Goal: Task Accomplishment & Management: Complete application form

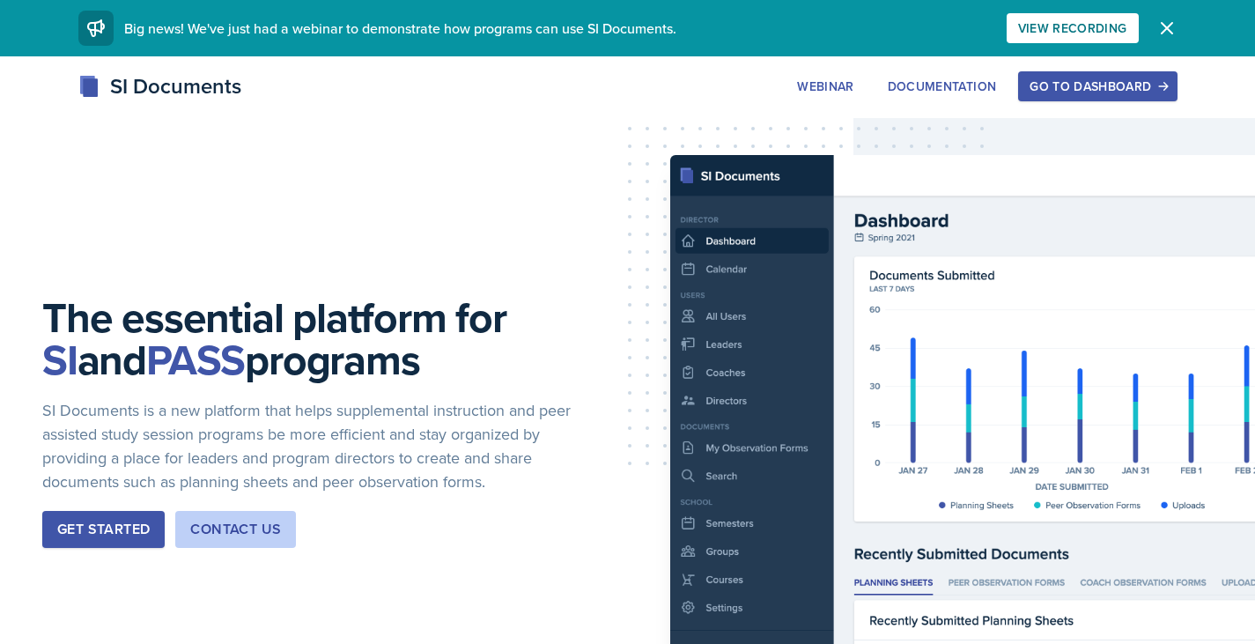
click at [1053, 85] on div "Go to Dashboard" at bounding box center [1098, 86] width 136 height 14
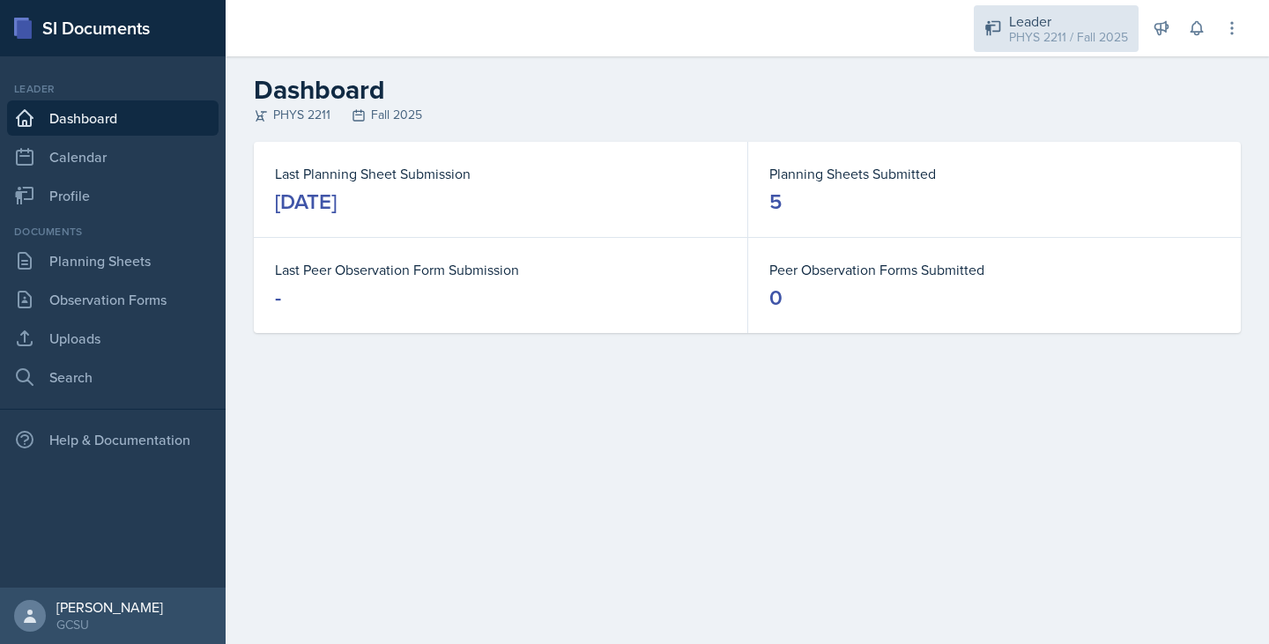
click at [1020, 43] on div "PHYS 2211 / Fall 2025" at bounding box center [1068, 37] width 119 height 18
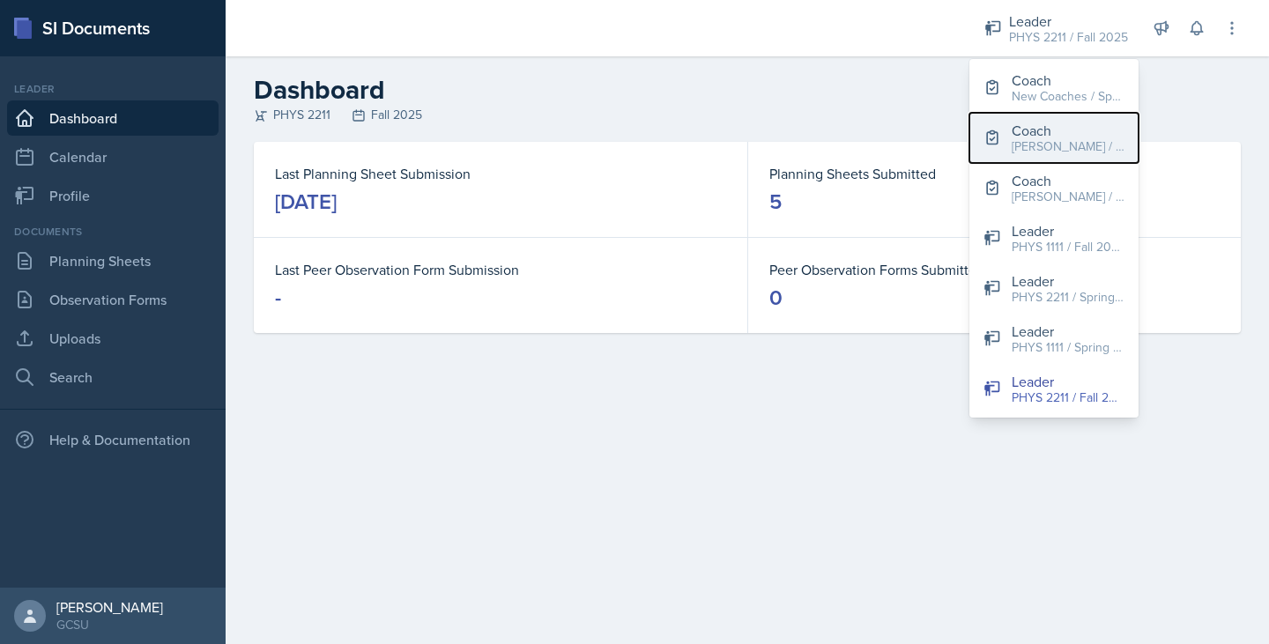
click at [1034, 122] on div "Coach" at bounding box center [1067, 130] width 113 height 21
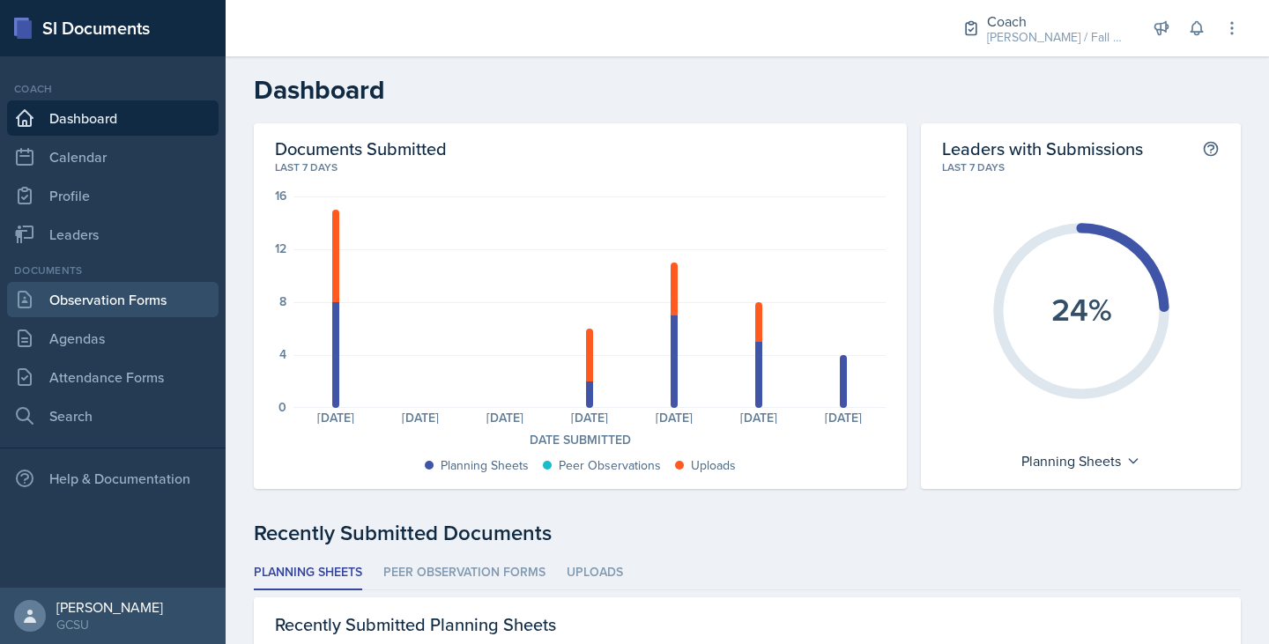
click at [137, 284] on link "Observation Forms" at bounding box center [112, 299] width 211 height 35
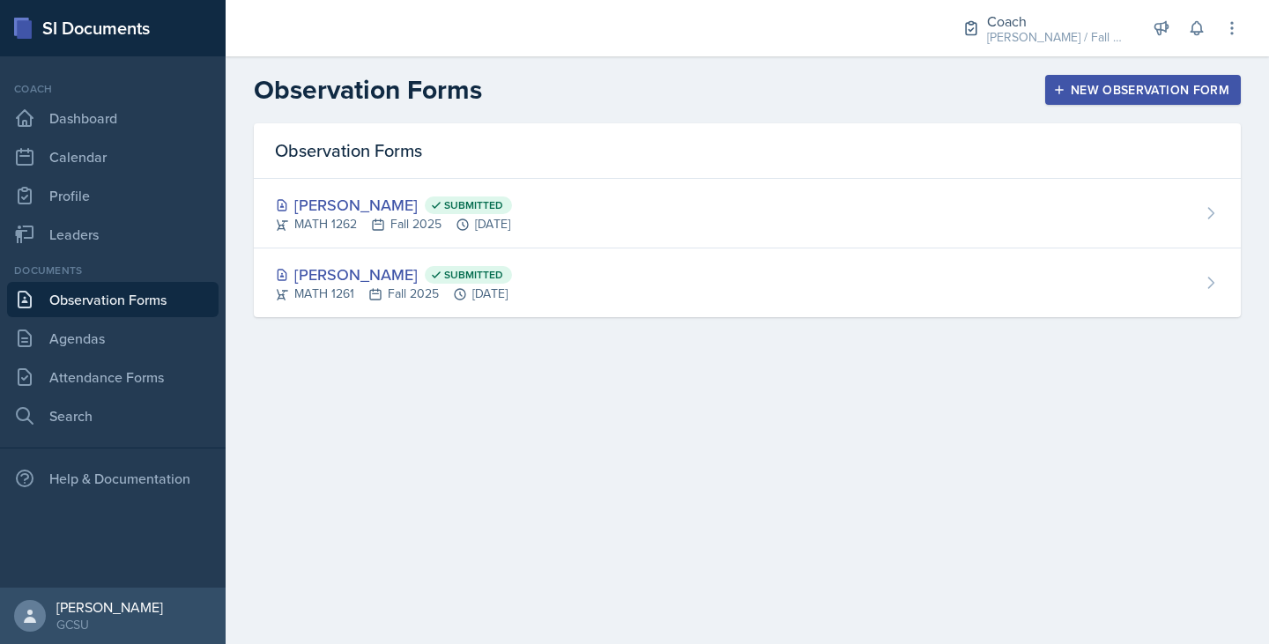
click at [1080, 86] on div "New Observation Form" at bounding box center [1142, 90] width 173 height 14
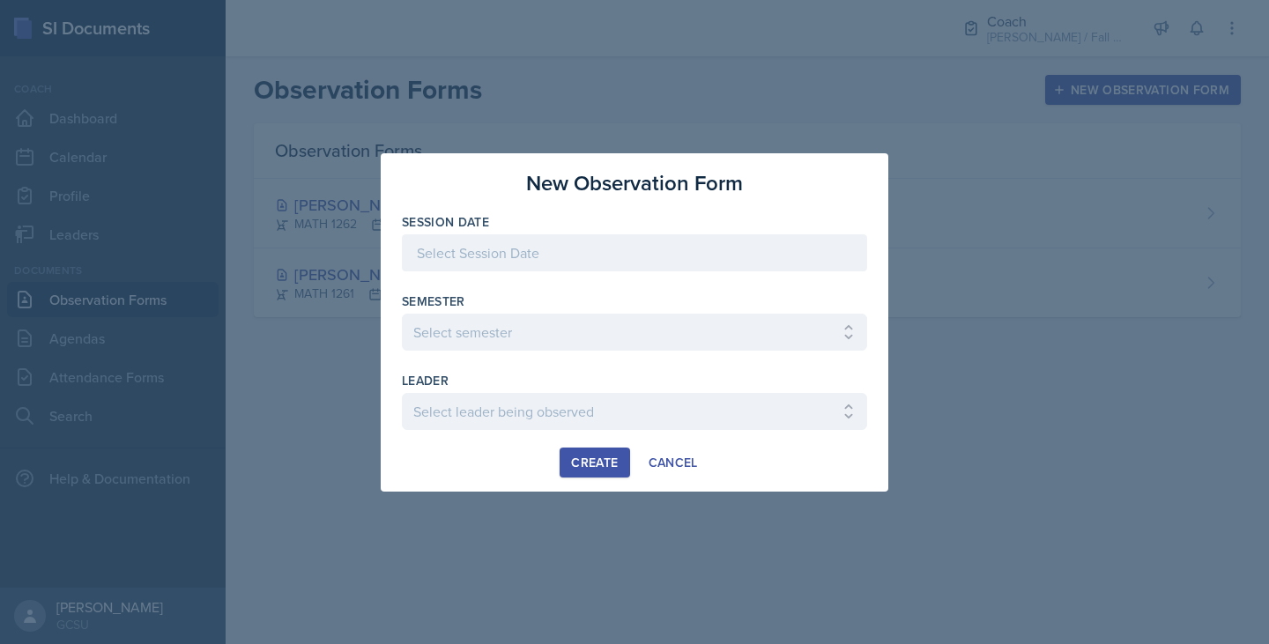
click at [469, 253] on div at bounding box center [634, 252] width 465 height 37
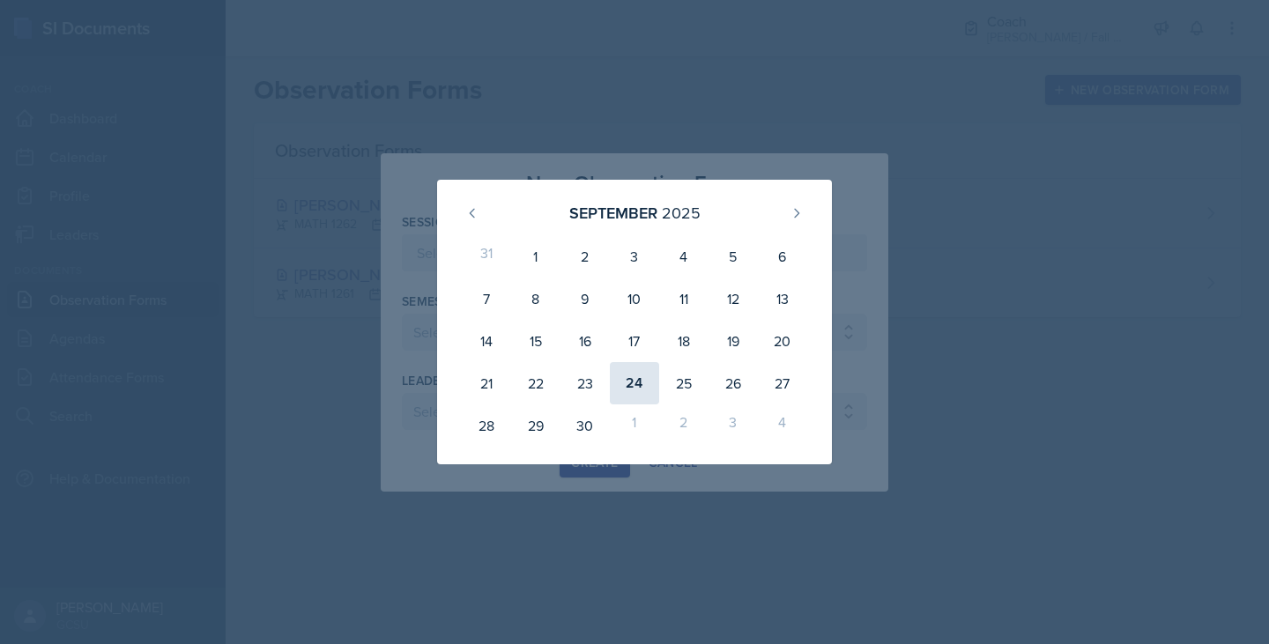
click at [645, 388] on div "24" at bounding box center [634, 383] width 49 height 42
type input "[DATE]"
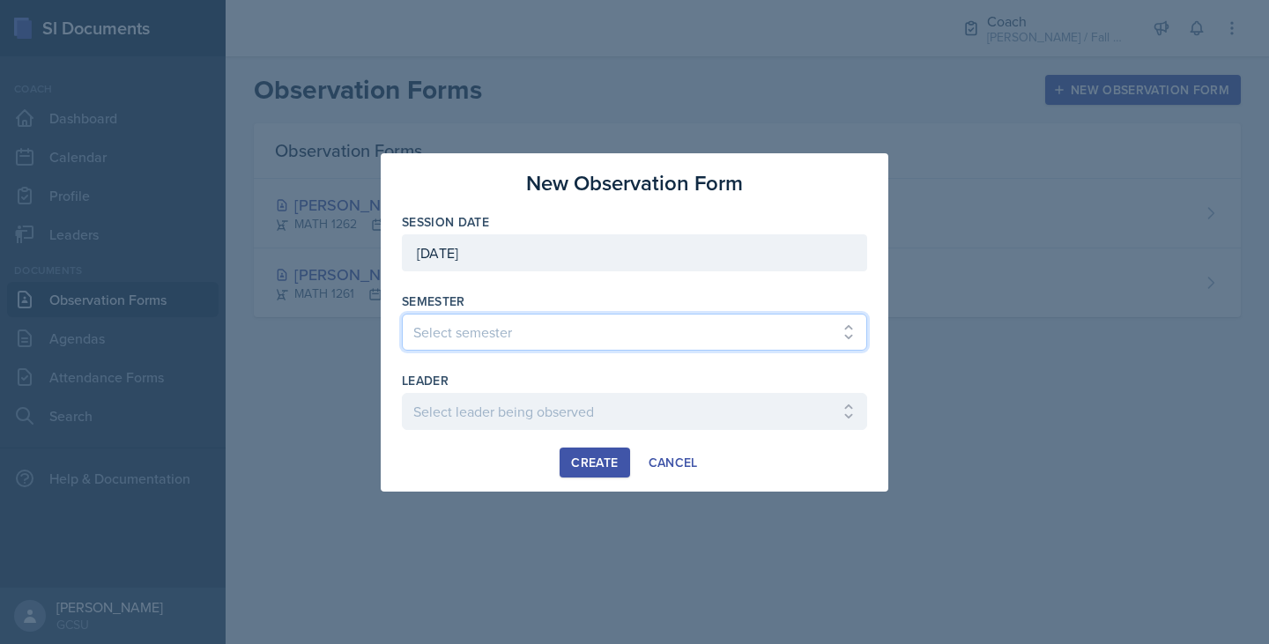
click at [492, 332] on select "Select semester All Spring 2020 Fall 2023 Spring 2019 Spring 2018 Fall 2017 Spr…" at bounding box center [634, 332] width 465 height 37
select select "986fdc3e-2246-4ffd-9cb8-78666de4ebed"
click at [402, 314] on select "Select semester All Spring 2020 Fall 2023 Spring 2019 Spring 2018 Fall 2017 Spr…" at bounding box center [634, 332] width 465 height 37
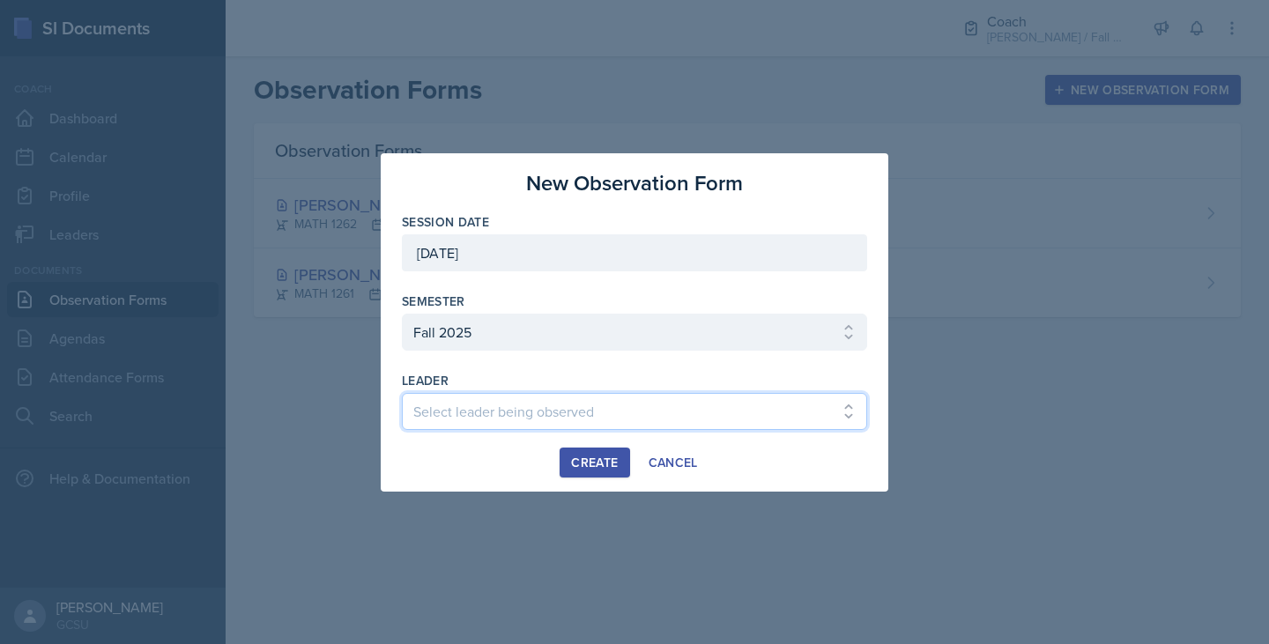
click at [489, 406] on select "Select leader being observed [PERSON_NAME] [PERSON_NAME] / CHEM 1211 / [PERSON_…" at bounding box center [634, 411] width 465 height 37
select select "5f80fe53-7b57-4b11-85da-8bb7d5c91a74"
click at [402, 393] on select "Select leader being observed [PERSON_NAME] [PERSON_NAME] / CHEM 1211 / [PERSON_…" at bounding box center [634, 411] width 465 height 37
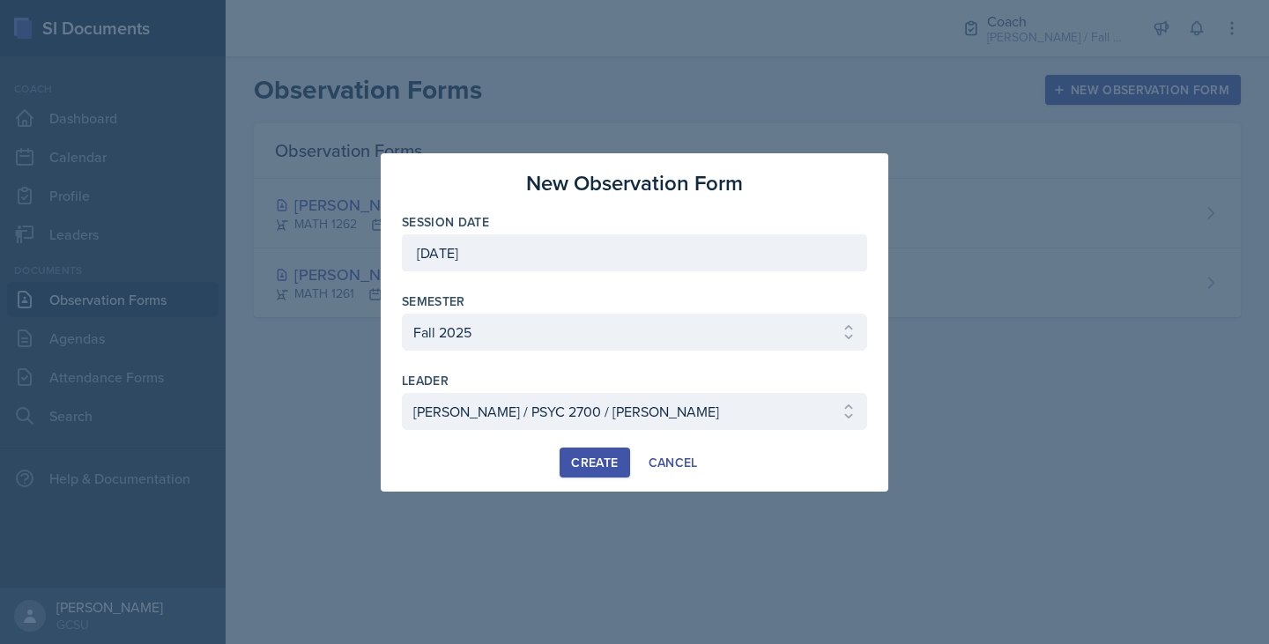
click at [590, 450] on button "Create" at bounding box center [594, 462] width 70 height 30
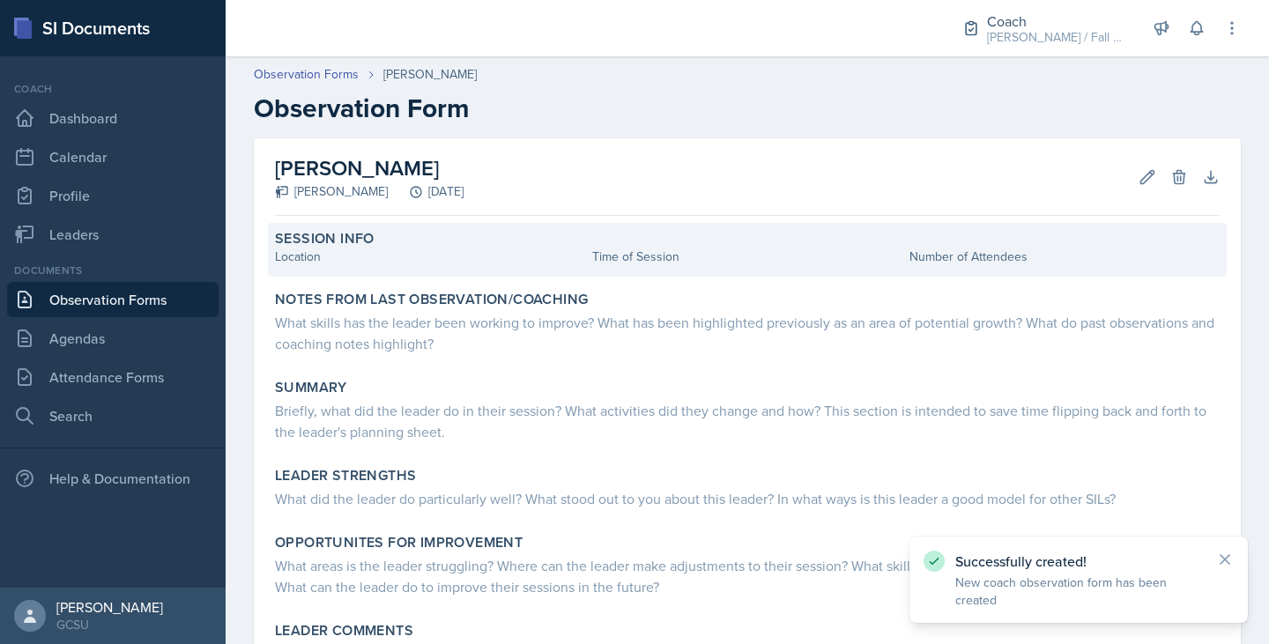
click at [359, 259] on div "Location" at bounding box center [430, 257] width 310 height 18
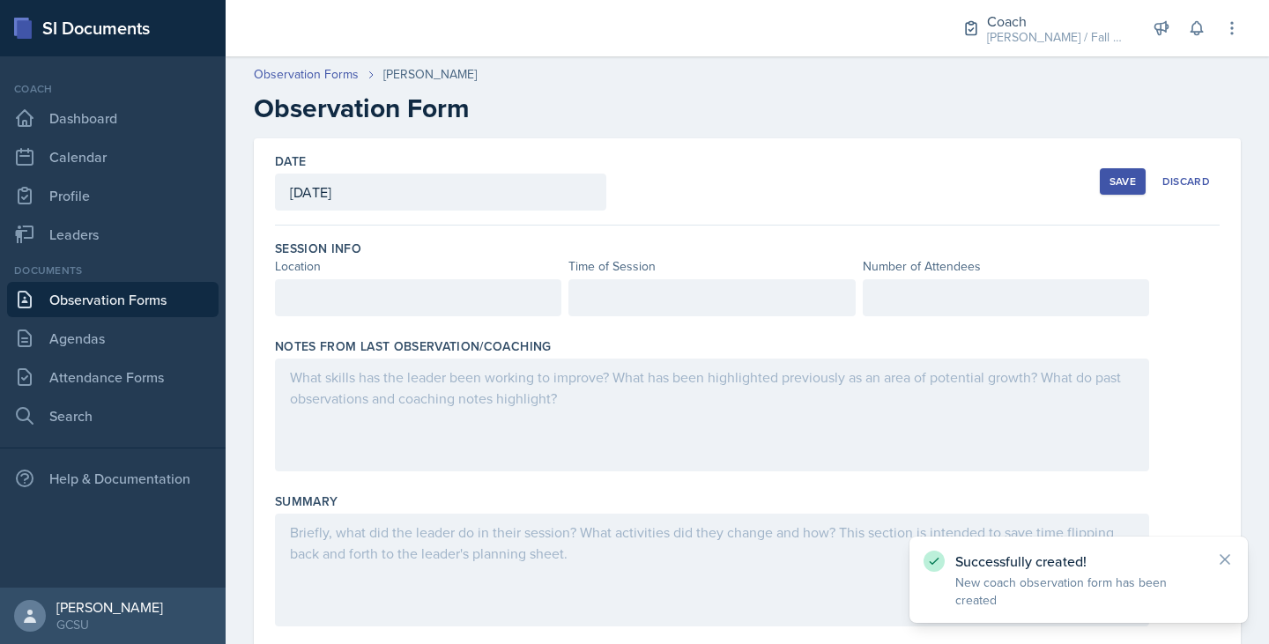
click at [344, 304] on div at bounding box center [418, 297] width 286 height 37
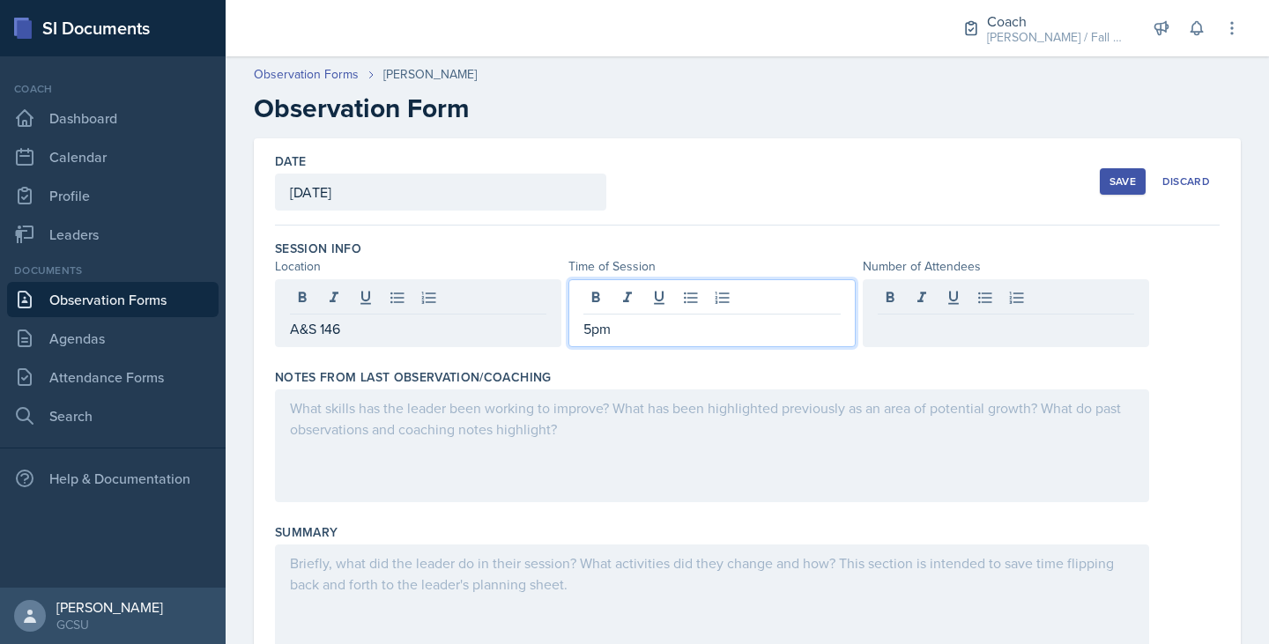
click at [655, 337] on p "5pm" at bounding box center [711, 328] width 256 height 21
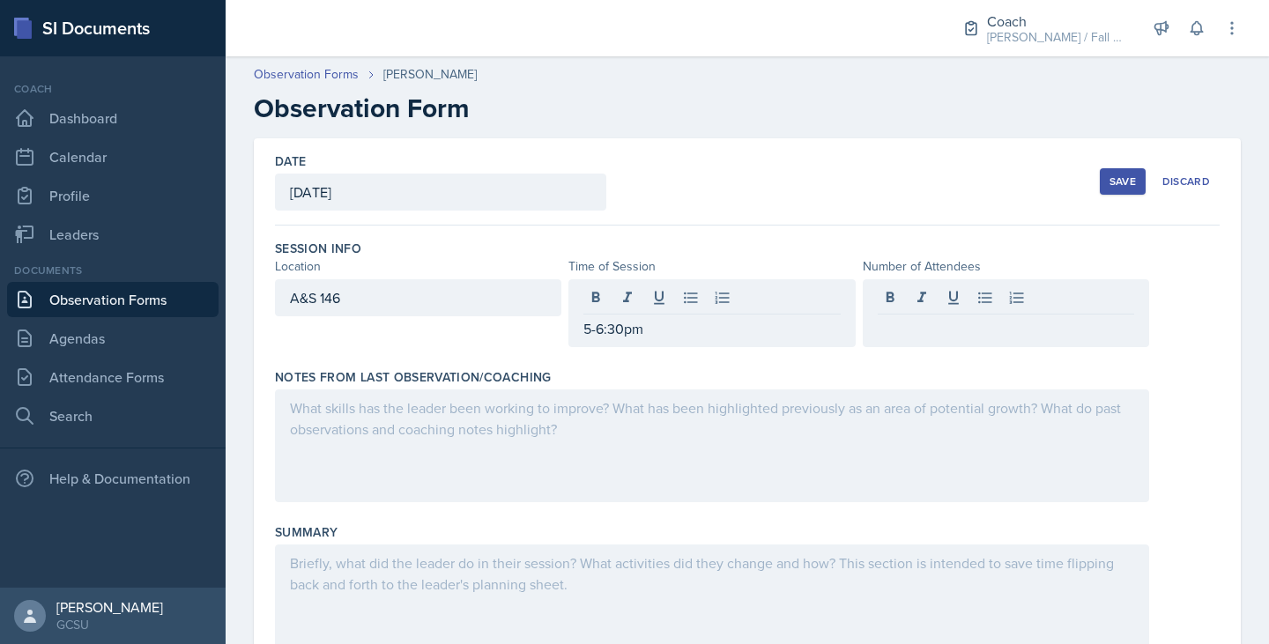
click at [514, 461] on div at bounding box center [712, 445] width 874 height 113
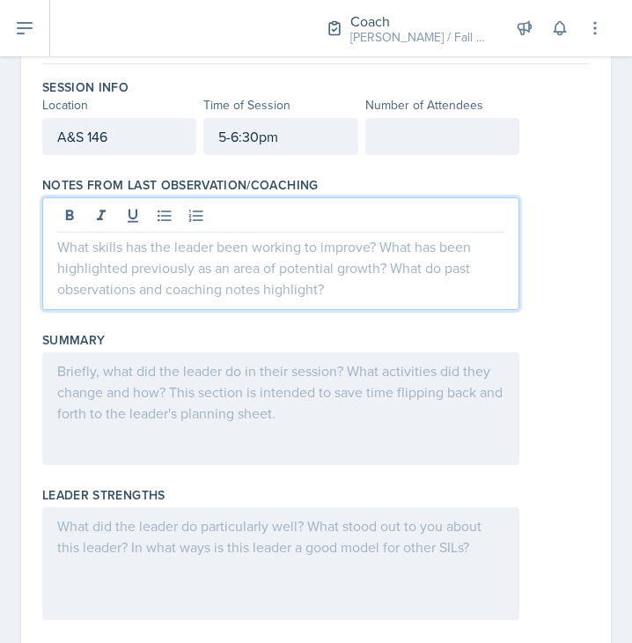
scroll to position [172, 0]
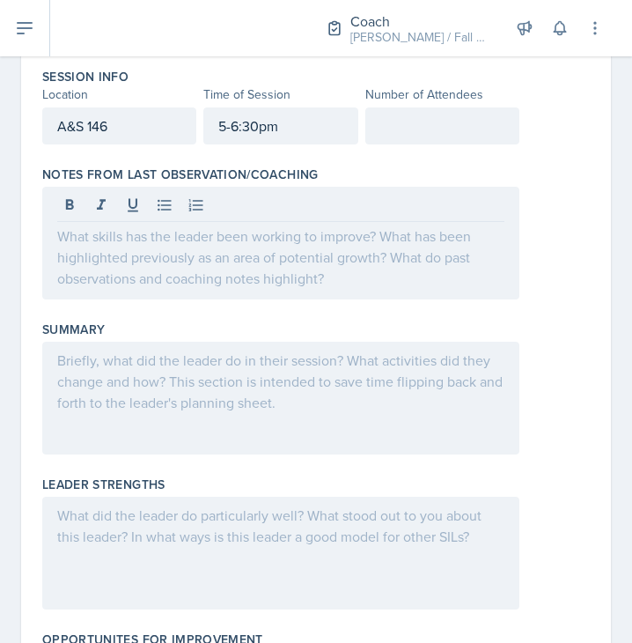
click at [275, 471] on div "Leader Strengths" at bounding box center [316, 546] width 548 height 155
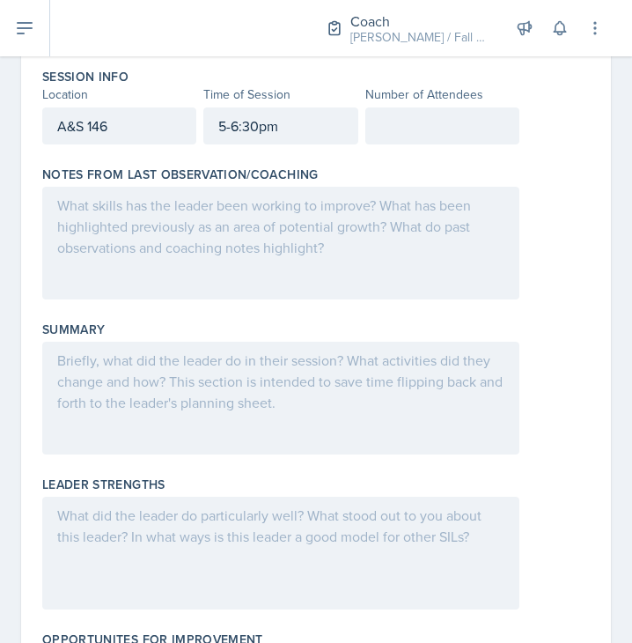
click at [235, 441] on div at bounding box center [280, 398] width 477 height 113
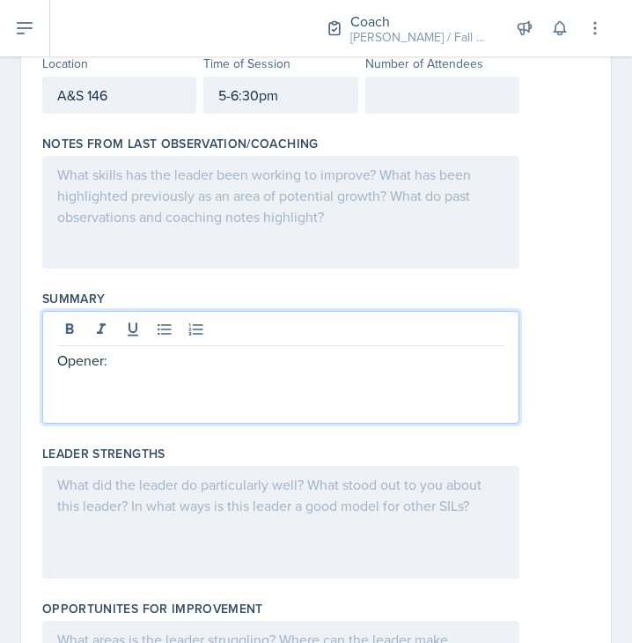
click at [394, 360] on p "Opener:" at bounding box center [280, 360] width 447 height 21
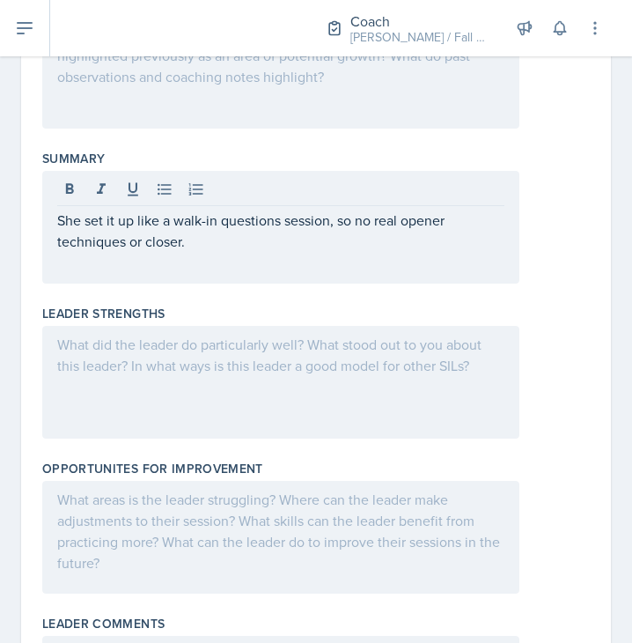
click at [141, 515] on div at bounding box center [280, 537] width 477 height 113
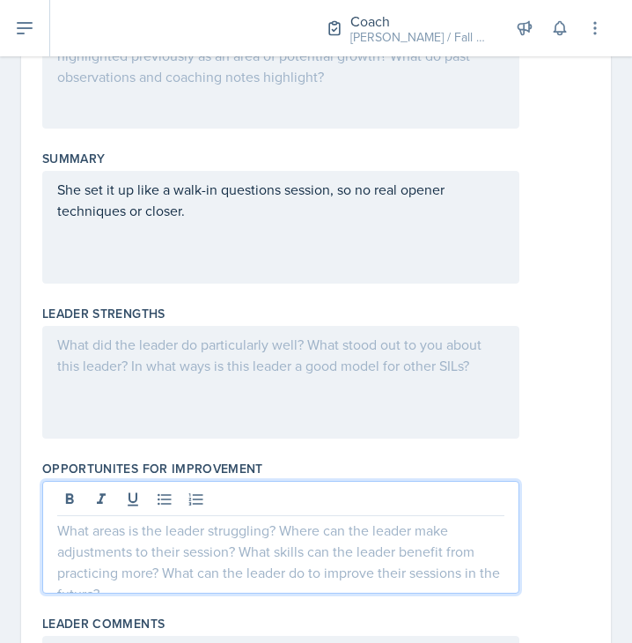
scroll to position [374, 0]
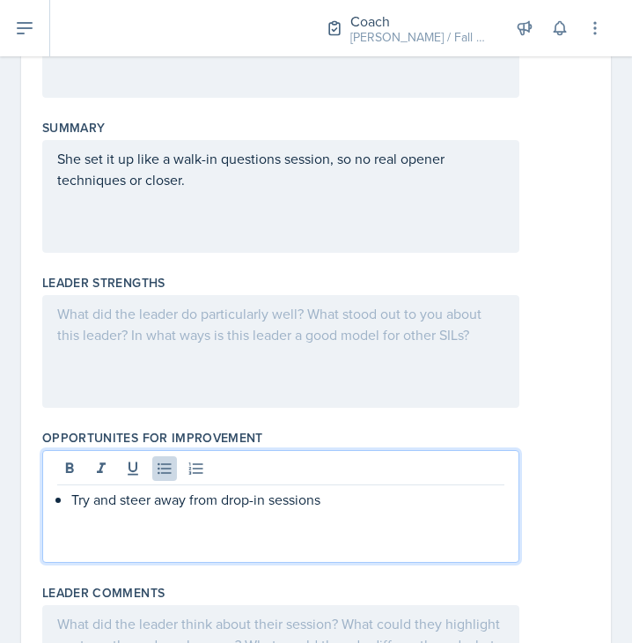
click at [374, 339] on div at bounding box center [280, 351] width 477 height 113
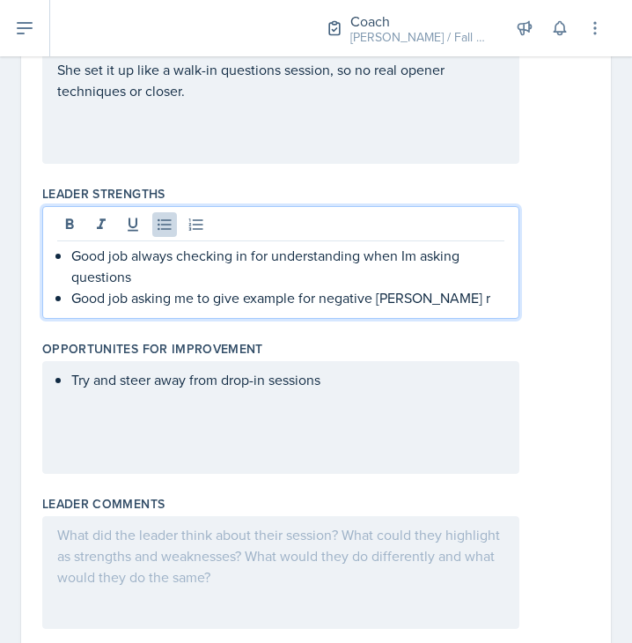
scroll to position [493, 0]
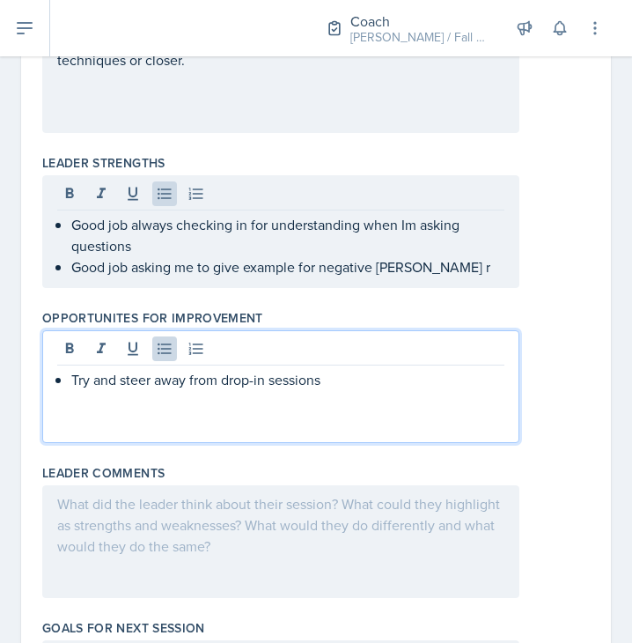
click at [434, 375] on p "Try and steer away from drop-in sessions" at bounding box center [287, 379] width 433 height 21
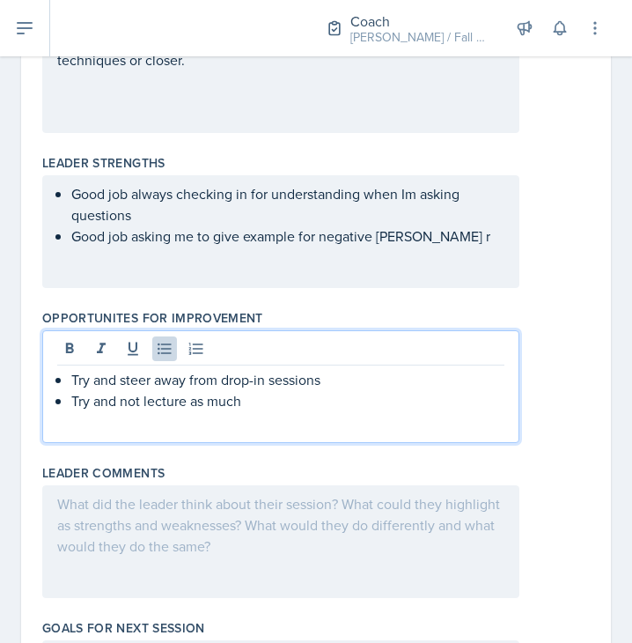
click at [160, 513] on div at bounding box center [280, 541] width 477 height 113
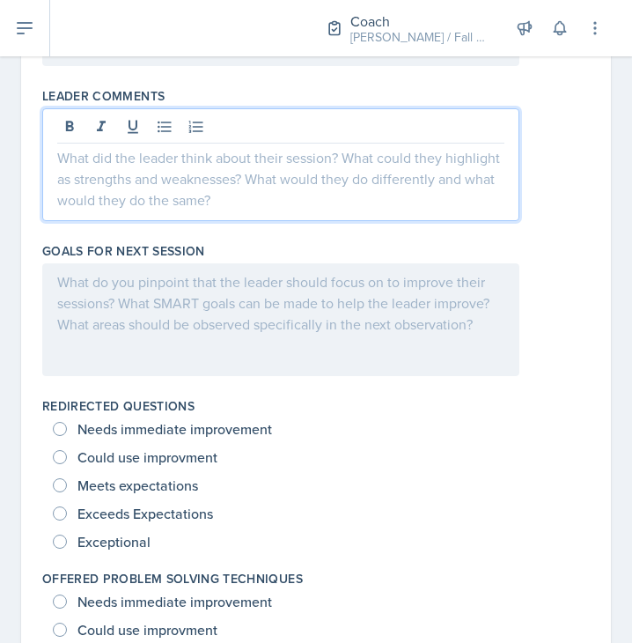
scroll to position [877, 0]
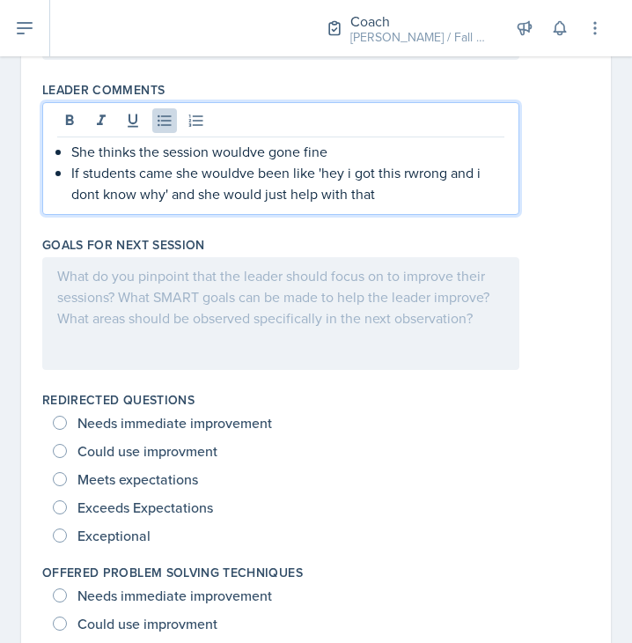
click at [410, 176] on p "If students came she wouldve been like 'hey i got this rwrong and i dont know w…" at bounding box center [287, 183] width 433 height 42
click at [322, 329] on div at bounding box center [280, 313] width 477 height 113
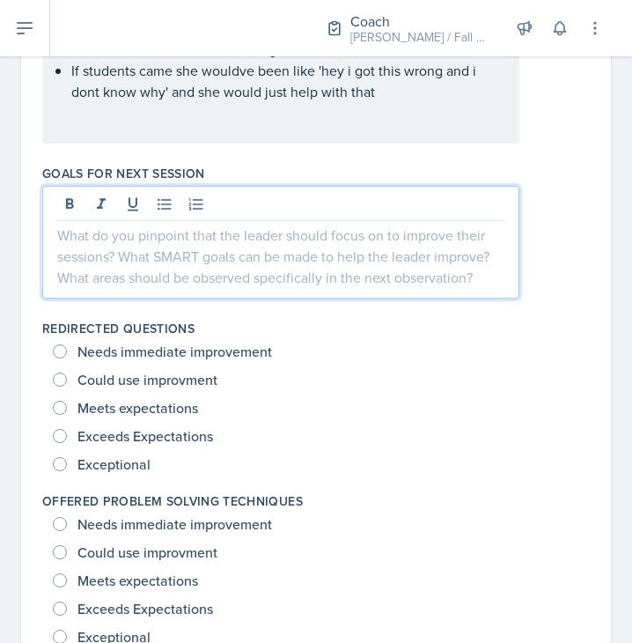
scroll to position [947, 0]
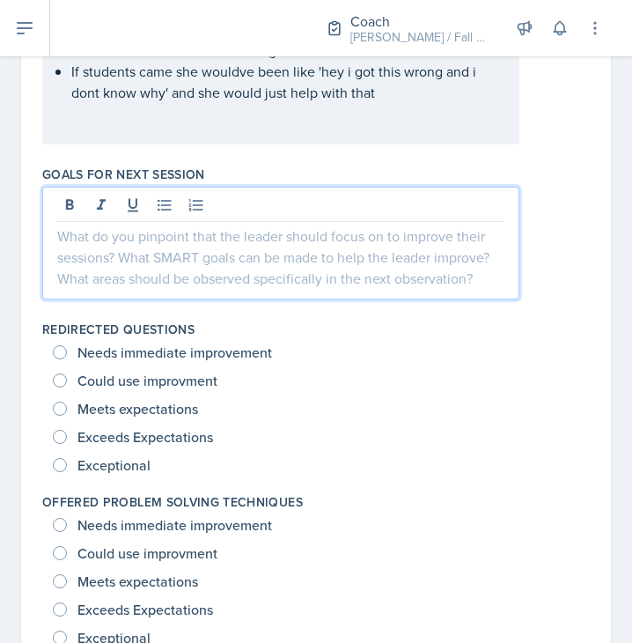
click at [172, 409] on span "Meets expectations" at bounding box center [138, 409] width 121 height 18
click at [67, 409] on input "Meets expectations" at bounding box center [60, 409] width 14 height 14
radio input "true"
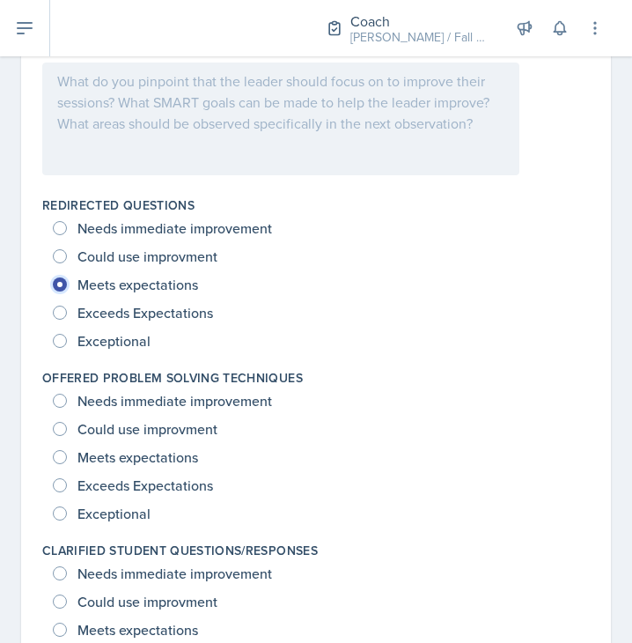
scroll to position [1072, 0]
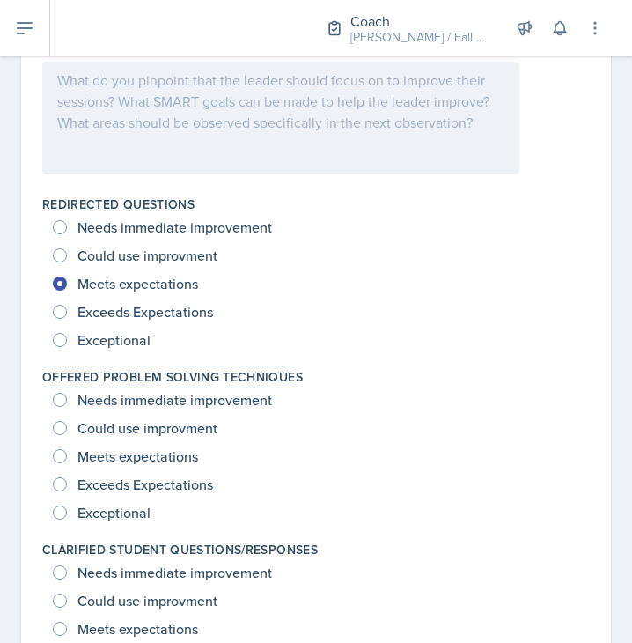
click at [151, 451] on span "Meets expectations" at bounding box center [138, 456] width 121 height 18
click at [67, 451] on input "Meets expectations" at bounding box center [60, 456] width 14 height 14
radio input "true"
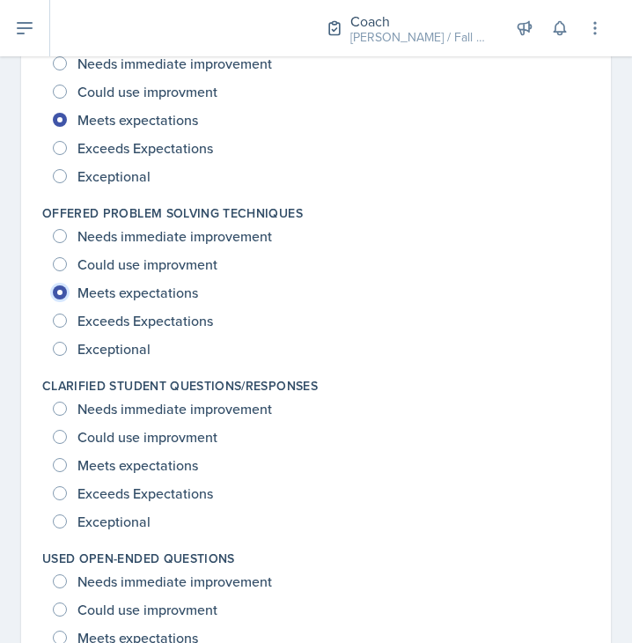
scroll to position [1237, 0]
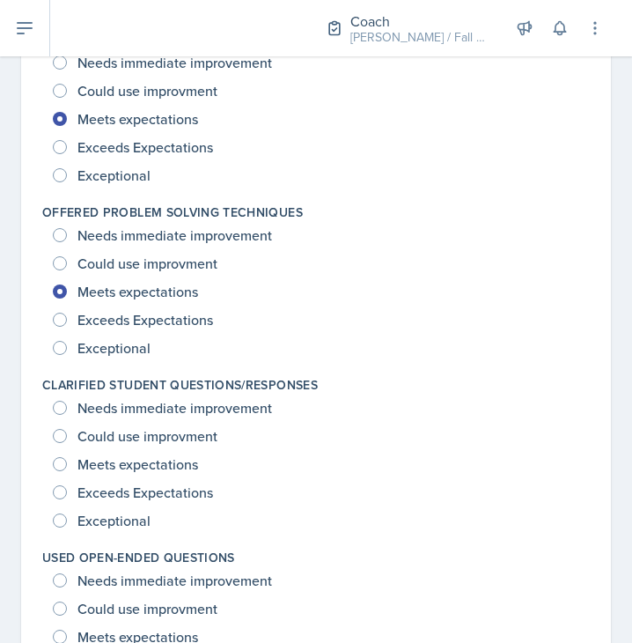
click at [133, 462] on span "Meets expectations" at bounding box center [138, 464] width 121 height 18
click at [67, 462] on input "Meets expectations" at bounding box center [60, 464] width 14 height 14
radio input "true"
click at [146, 499] on span "Exceeds Expectations" at bounding box center [146, 493] width 136 height 18
click at [67, 499] on input "Exceeds Expectations" at bounding box center [60, 492] width 14 height 14
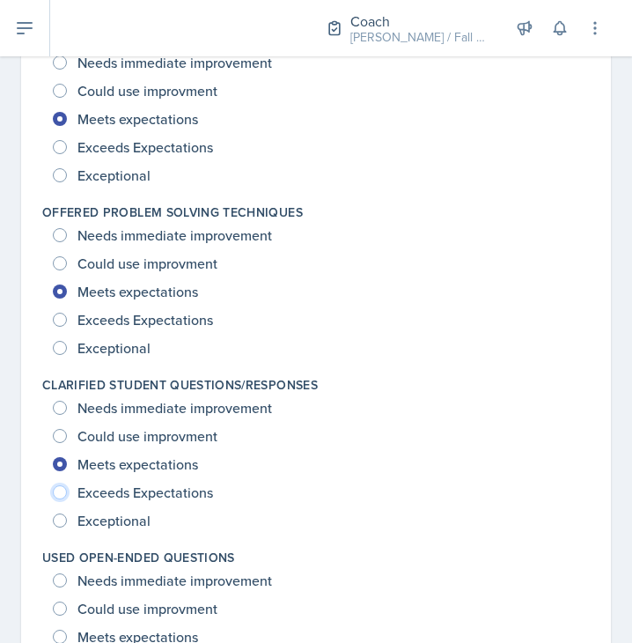
radio input "true"
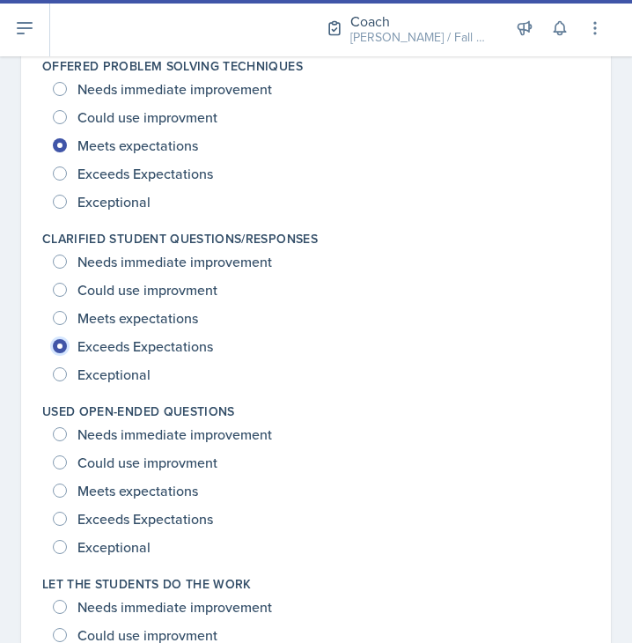
scroll to position [1404, 0]
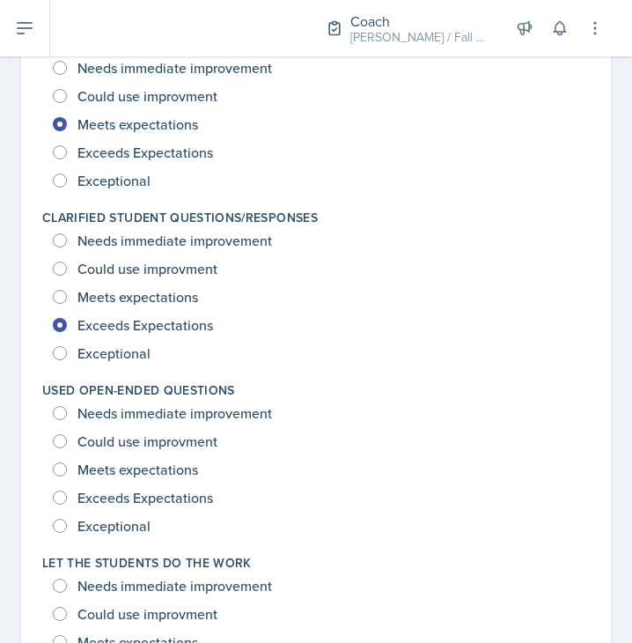
click at [98, 478] on span "Meets expectations" at bounding box center [138, 470] width 121 height 18
click at [67, 477] on input "Meets expectations" at bounding box center [60, 469] width 14 height 14
radio input "true"
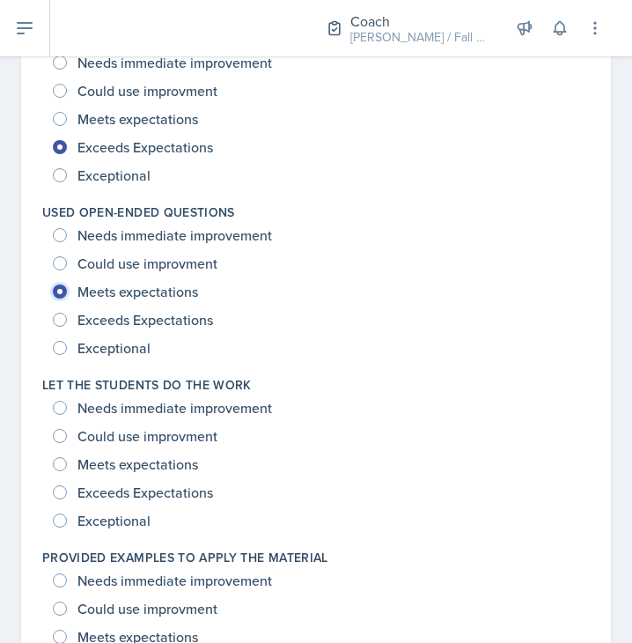
scroll to position [1610, 0]
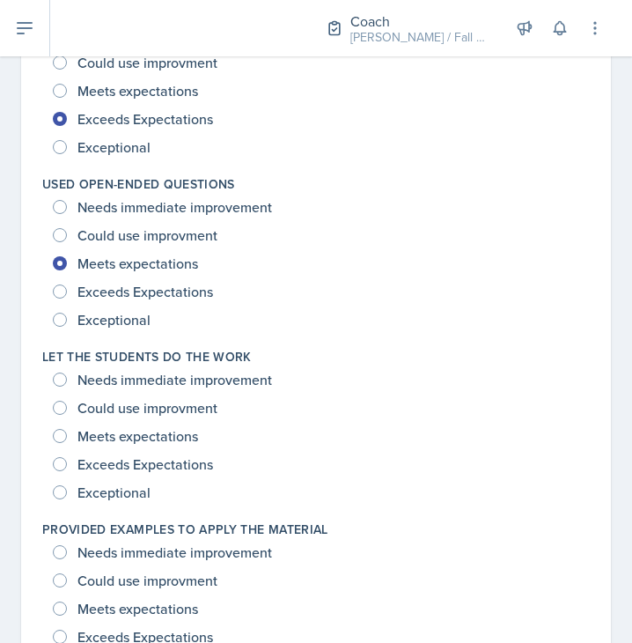
click at [88, 451] on div "Exceeds Expectations" at bounding box center [135, 464] width 164 height 28
click at [77, 440] on div "Meets expectations" at bounding box center [127, 436] width 149 height 28
click at [105, 435] on span "Meets expectations" at bounding box center [138, 436] width 121 height 18
click at [67, 435] on input "Meets expectations" at bounding box center [60, 436] width 14 height 14
radio input "true"
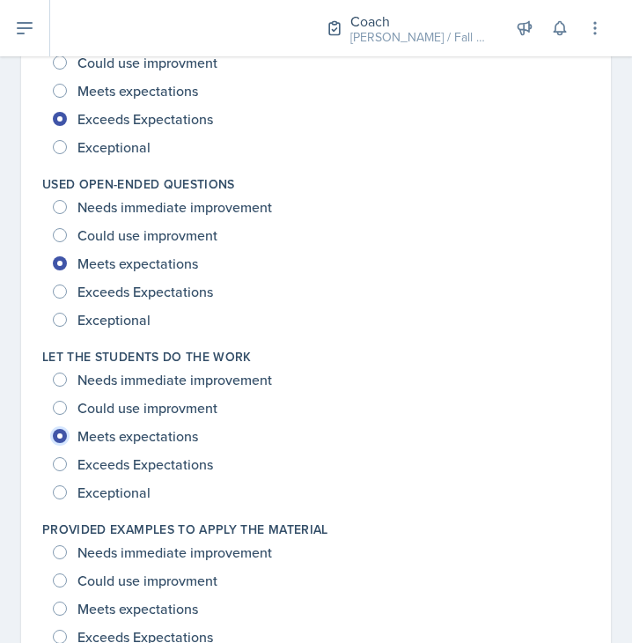
scroll to position [1852, 0]
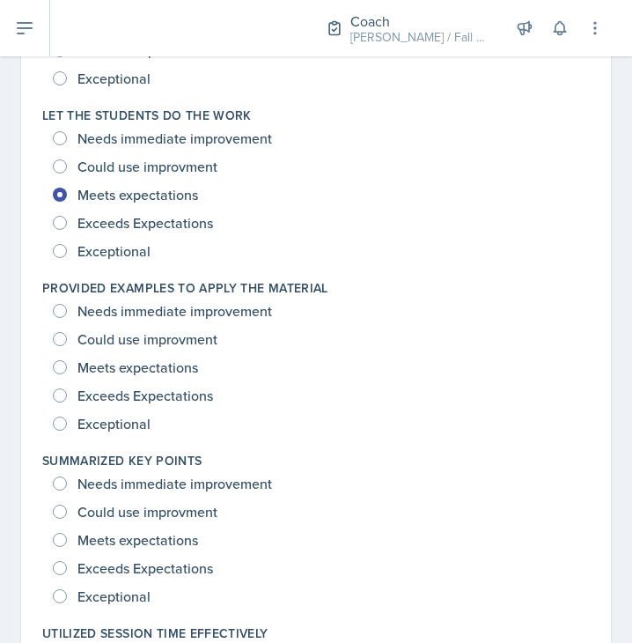
click at [107, 380] on div "Meets expectations" at bounding box center [127, 367] width 149 height 28
click at [107, 402] on span "Exceeds Expectations" at bounding box center [146, 396] width 136 height 18
click at [67, 402] on input "Exceeds Expectations" at bounding box center [60, 395] width 14 height 14
radio input "true"
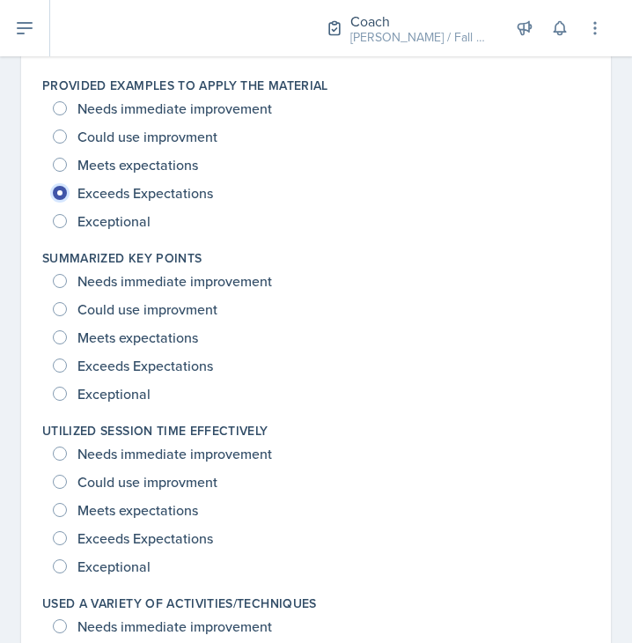
scroll to position [2057, 0]
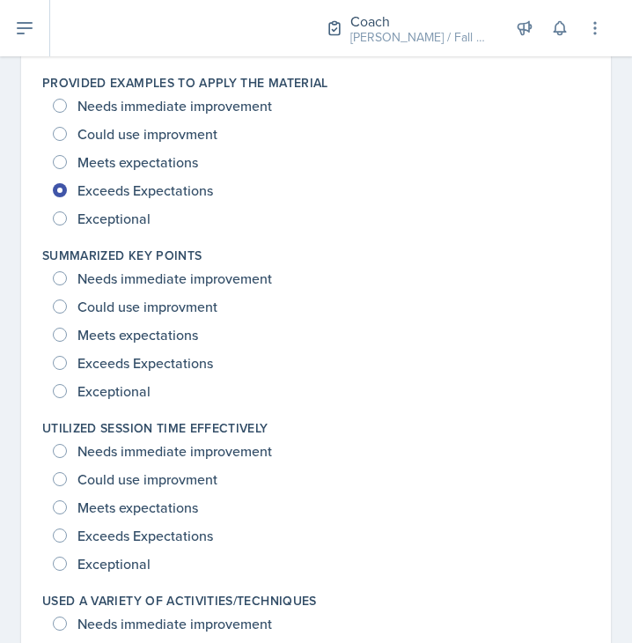
click at [137, 355] on span "Exceeds Expectations" at bounding box center [146, 363] width 136 height 18
click at [67, 356] on input "Exceeds Expectations" at bounding box center [60, 363] width 14 height 14
radio input "true"
click at [163, 516] on span "Meets expectations" at bounding box center [138, 508] width 121 height 18
click at [67, 514] on input "Meets expectations" at bounding box center [60, 507] width 14 height 14
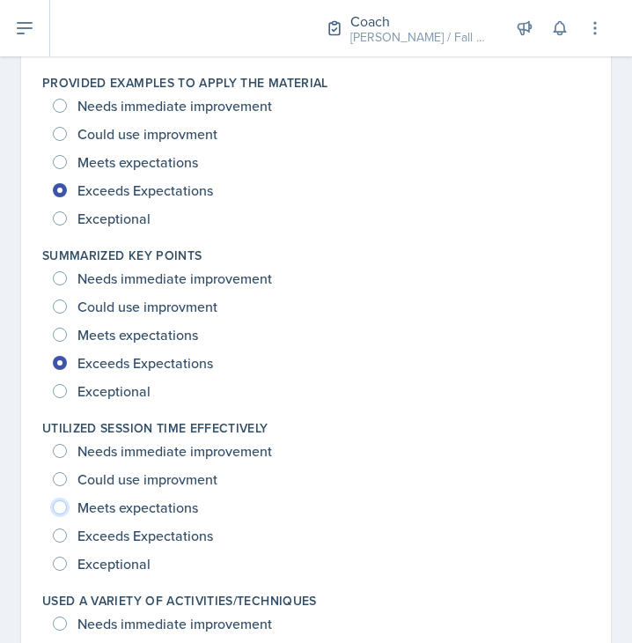
radio input "true"
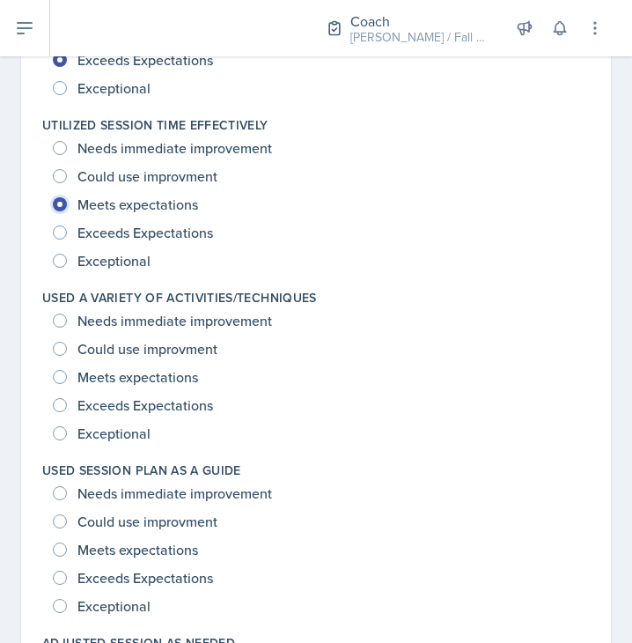
scroll to position [2361, 0]
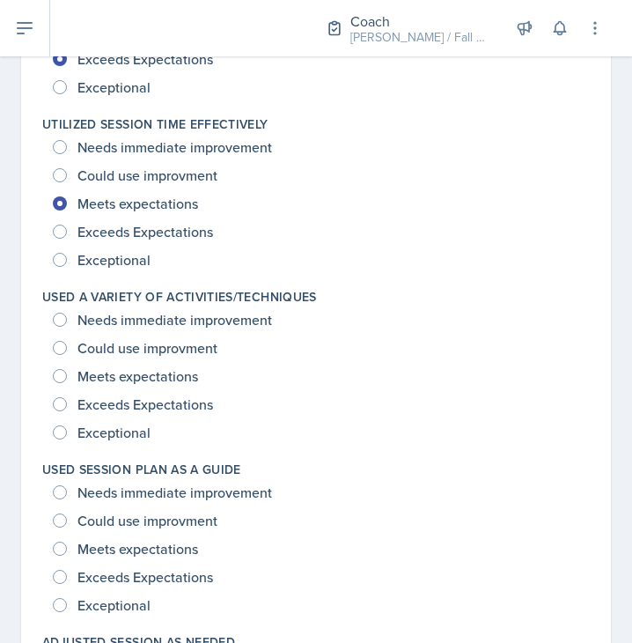
click at [174, 379] on span "Meets expectations" at bounding box center [138, 376] width 121 height 18
click at [67, 379] on input "Meets expectations" at bounding box center [60, 376] width 14 height 14
radio input "true"
click at [181, 540] on span "Meets expectations" at bounding box center [138, 549] width 121 height 18
click at [67, 542] on input "Meets expectations" at bounding box center [60, 549] width 14 height 14
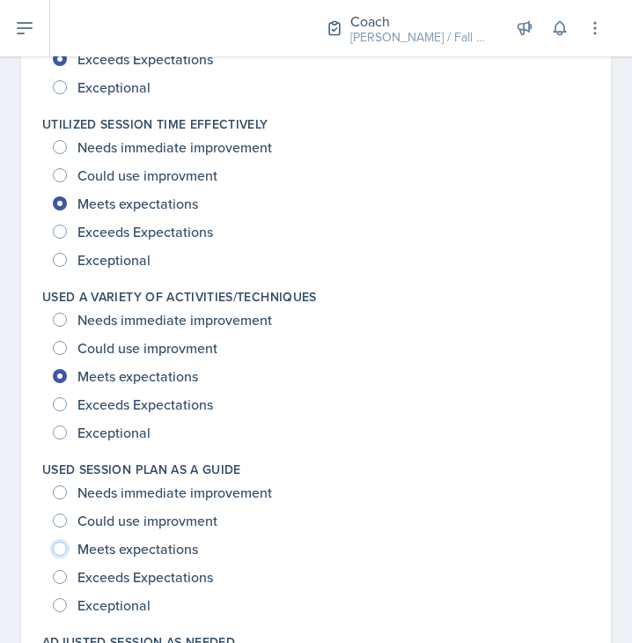
radio input "true"
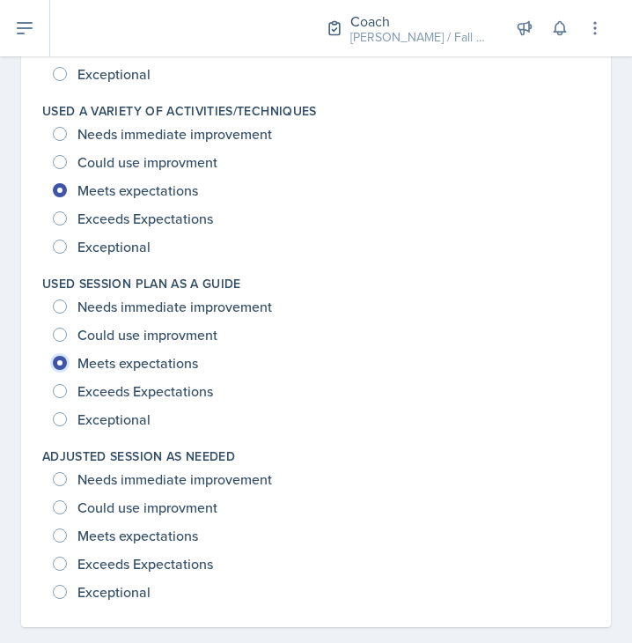
scroll to position [2573, 0]
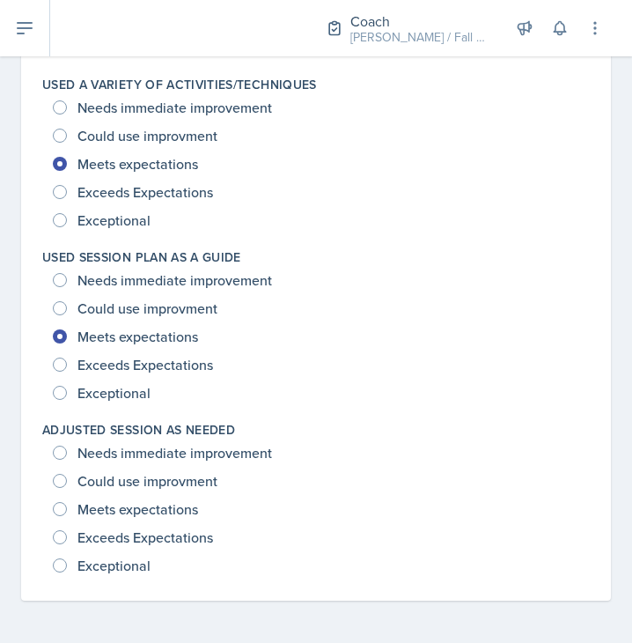
click at [159, 520] on div "Meets expectations" at bounding box center [127, 509] width 149 height 28
click at [144, 514] on span "Meets expectations" at bounding box center [138, 509] width 121 height 18
click at [67, 514] on input "Meets expectations" at bounding box center [60, 509] width 14 height 14
radio input "true"
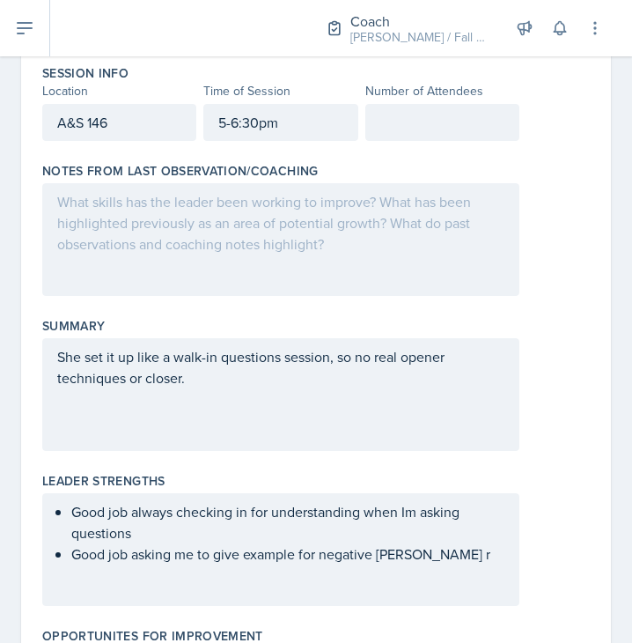
scroll to position [78, 0]
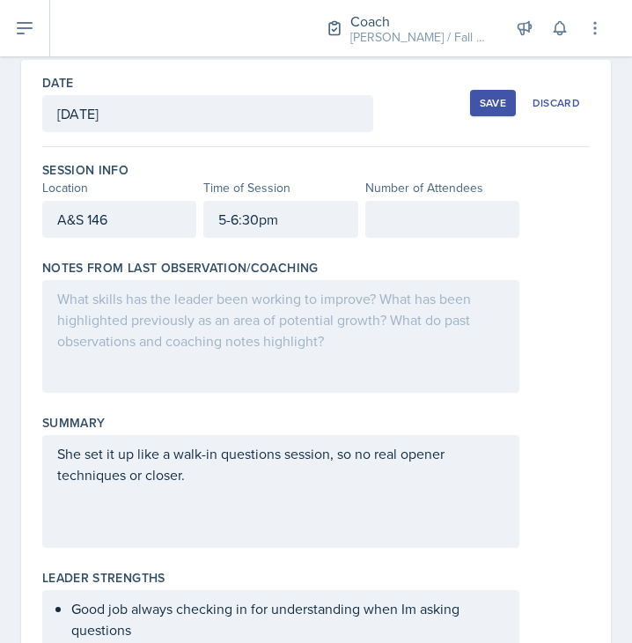
click at [176, 326] on div at bounding box center [280, 336] width 477 height 113
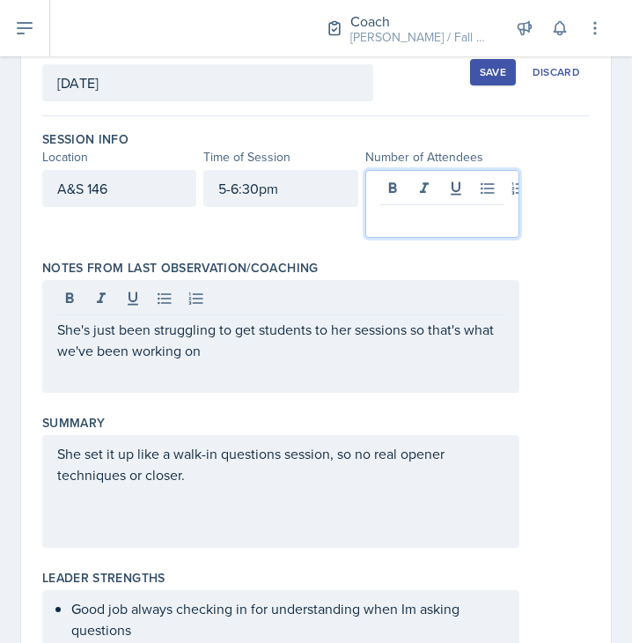
click at [385, 209] on p at bounding box center [443, 219] width 124 height 21
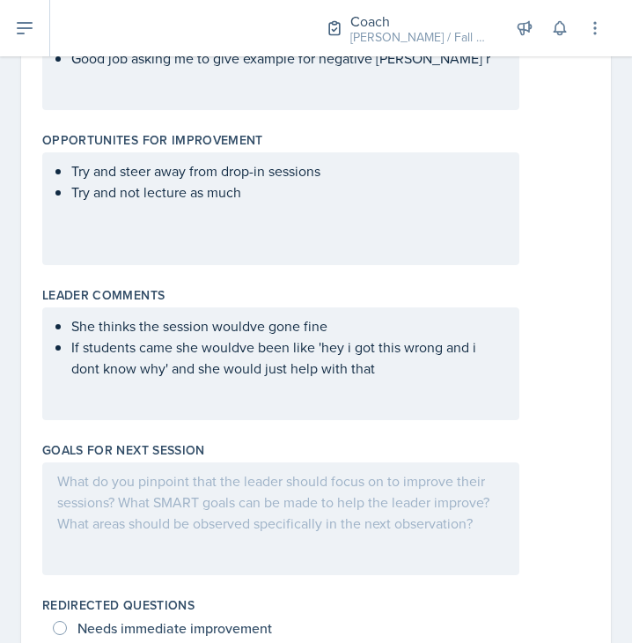
scroll to position [701, 0]
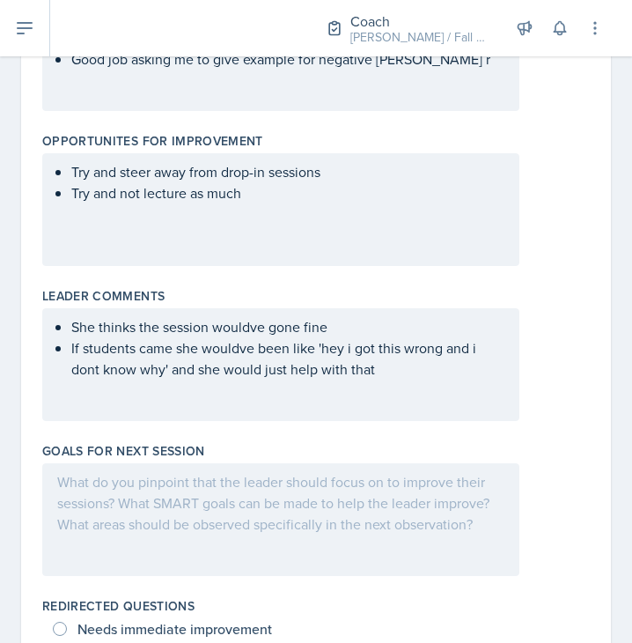
click at [90, 502] on div at bounding box center [280, 519] width 477 height 113
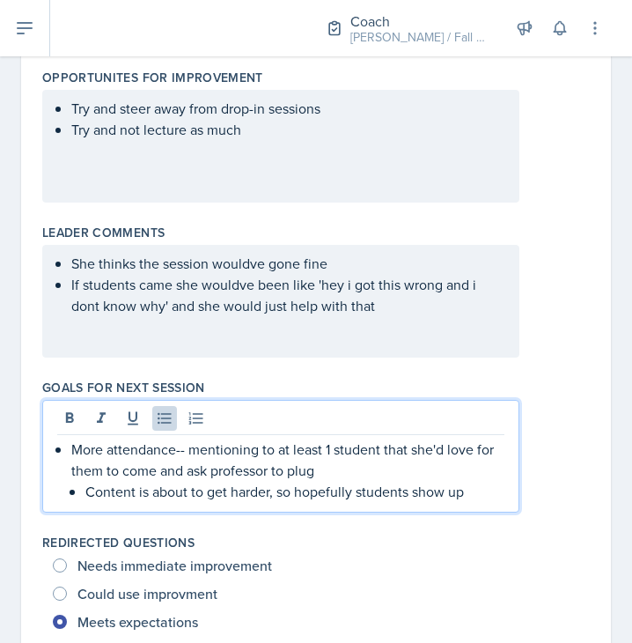
scroll to position [0, 0]
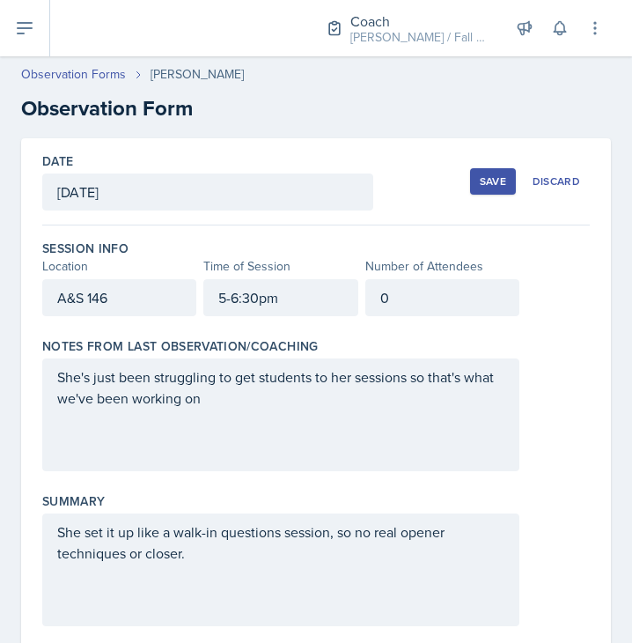
click at [480, 174] on div "Save" at bounding box center [493, 181] width 26 height 14
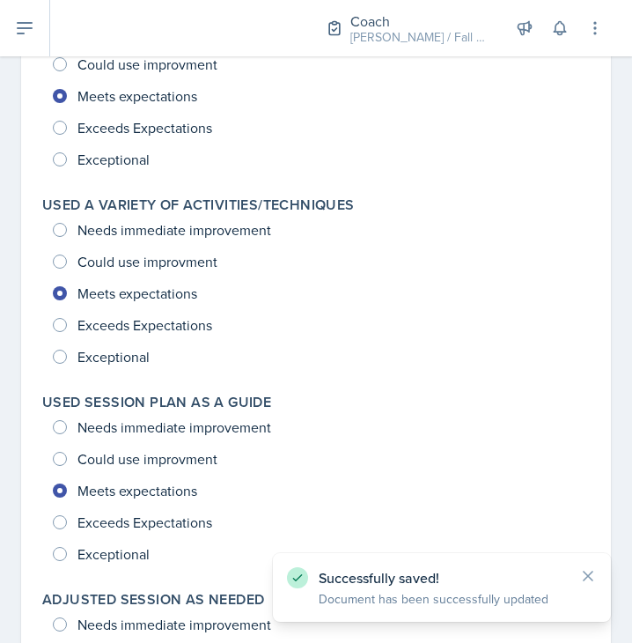
scroll to position [2468, 0]
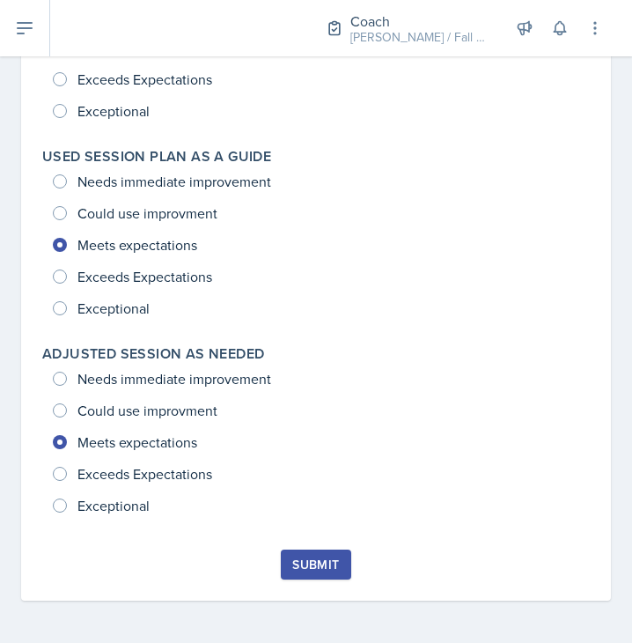
click at [292, 560] on div "Submit" at bounding box center [315, 565] width 47 height 14
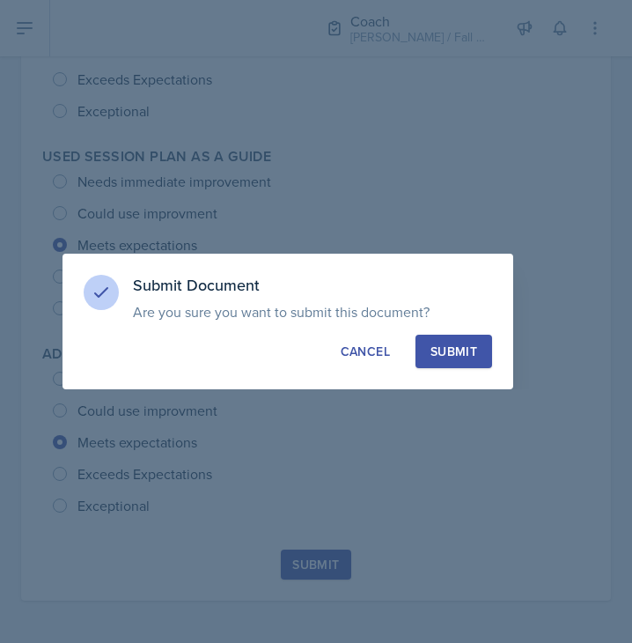
click at [468, 345] on div "Submit" at bounding box center [454, 352] width 47 height 18
radio input "true"
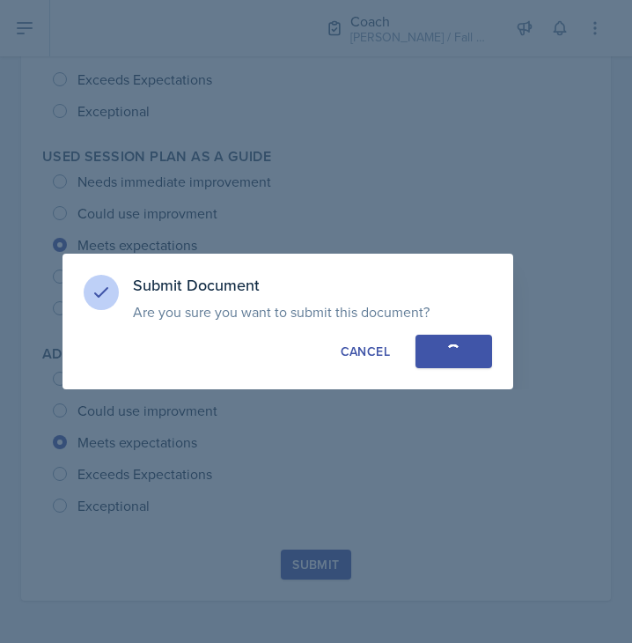
radio input "true"
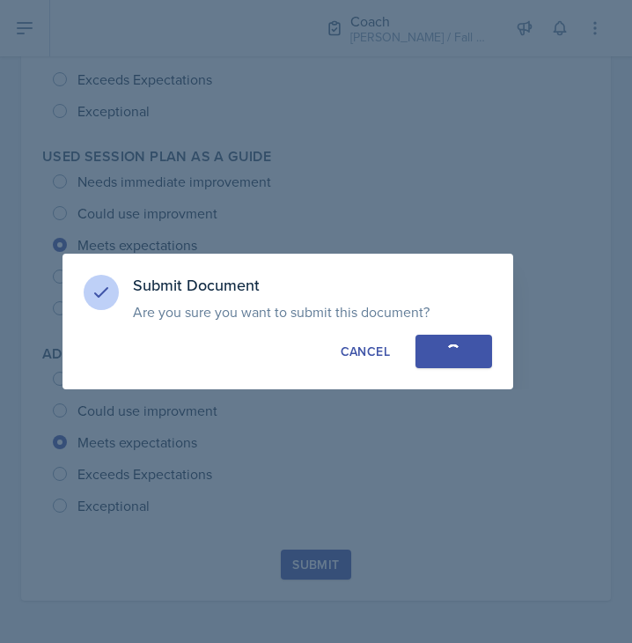
radio input "true"
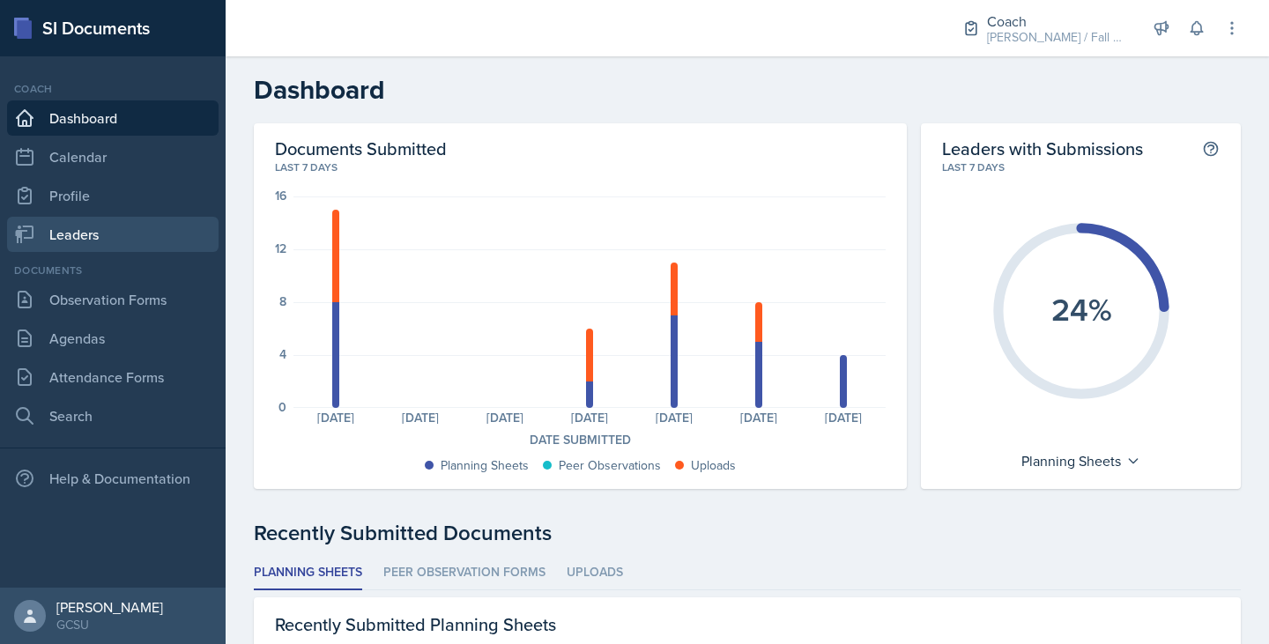
click at [110, 233] on link "Leaders" at bounding box center [112, 234] width 211 height 35
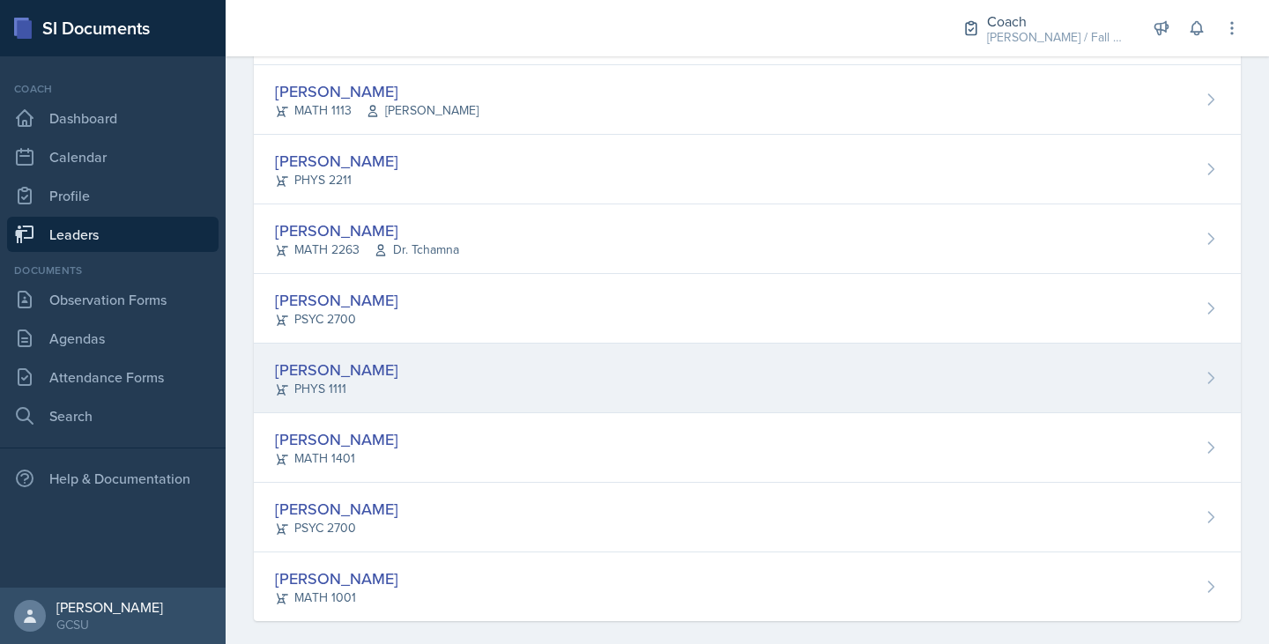
scroll to position [670, 0]
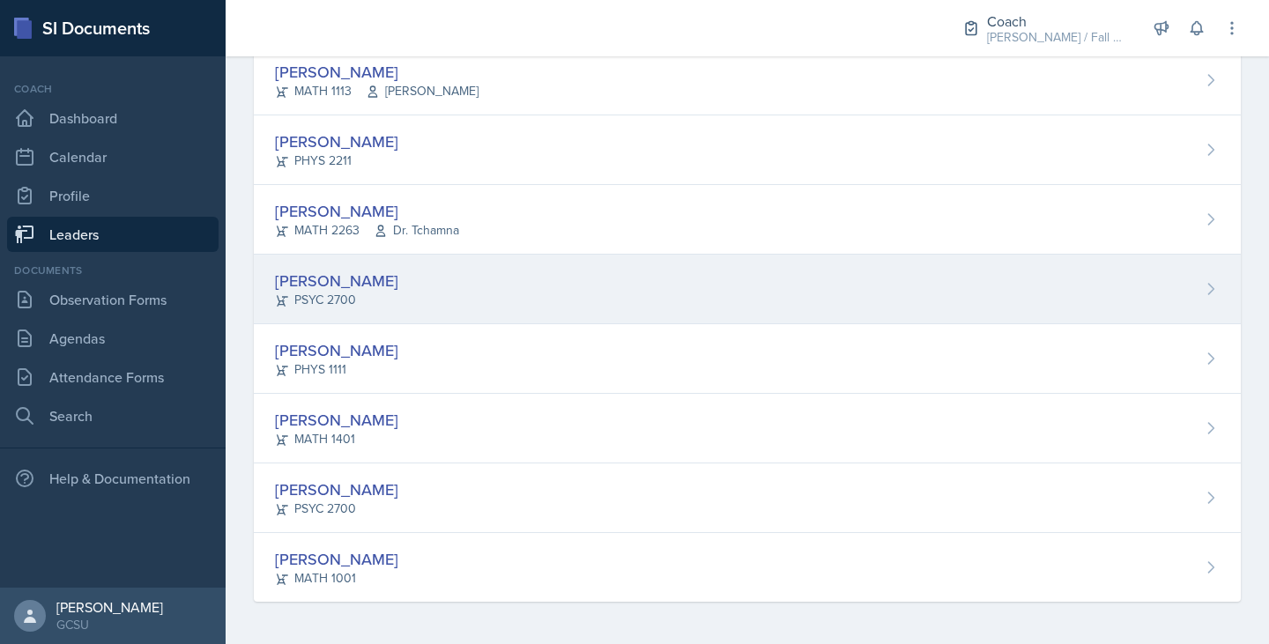
click at [384, 291] on div "[PERSON_NAME] PSYC 2700" at bounding box center [747, 290] width 987 height 70
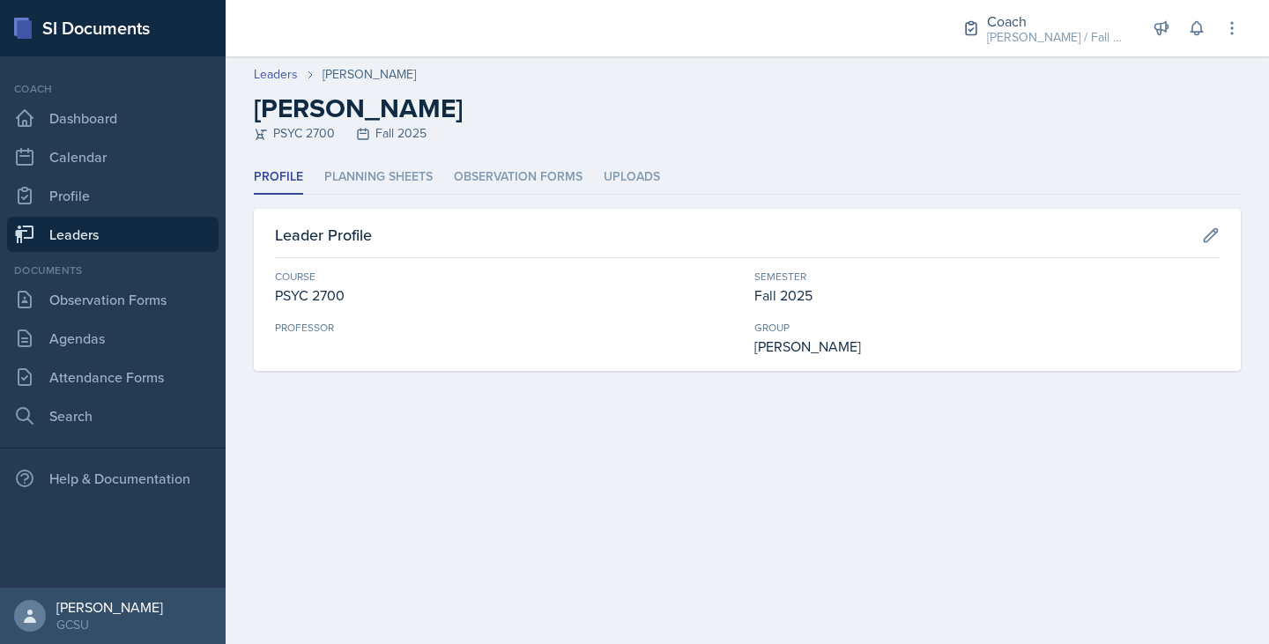
click at [408, 158] on header "Leaders [PERSON_NAME] [PERSON_NAME] PSYC 2700 Fall 2025" at bounding box center [747, 108] width 1043 height 104
click at [408, 186] on li "Planning Sheets" at bounding box center [378, 177] width 108 height 34
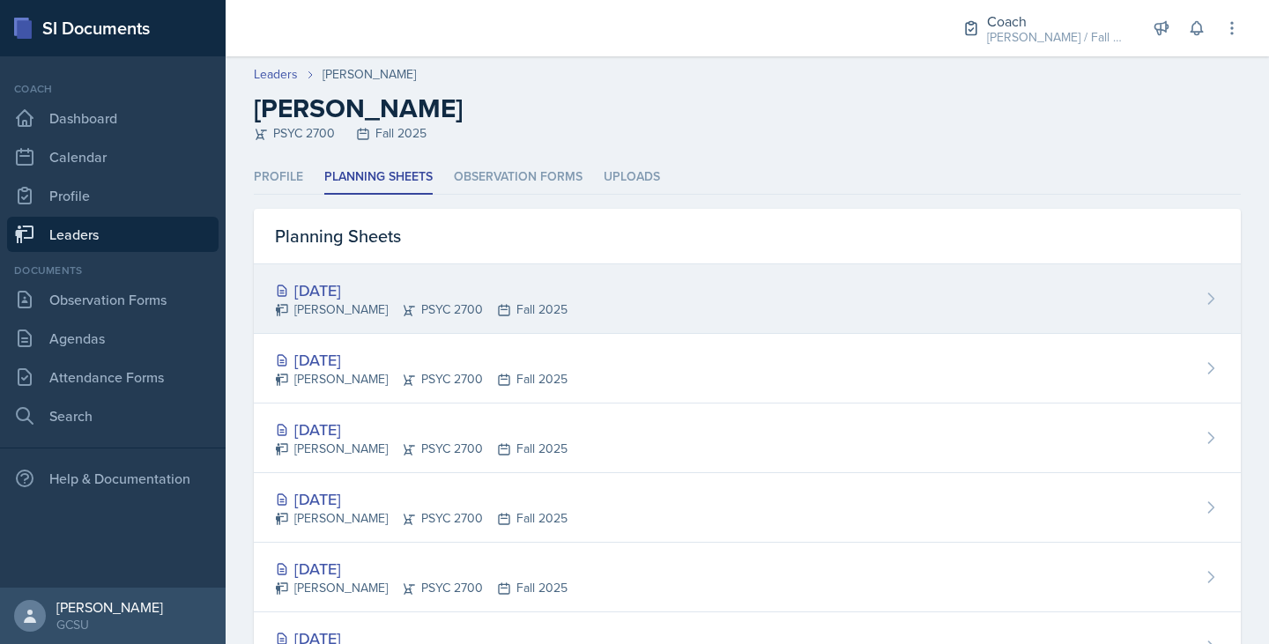
click at [413, 312] on div "[PERSON_NAME] PSYC 2700 Fall 2025" at bounding box center [421, 309] width 292 height 18
